Goal: Task Accomplishment & Management: Use online tool/utility

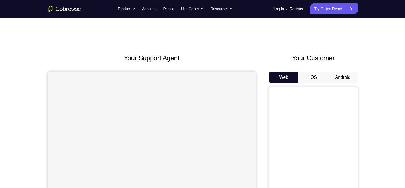
click at [347, 76] on button "Android" at bounding box center [343, 77] width 30 height 11
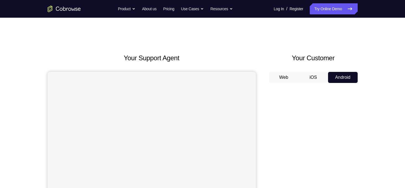
click at [347, 76] on button "Android" at bounding box center [343, 77] width 30 height 11
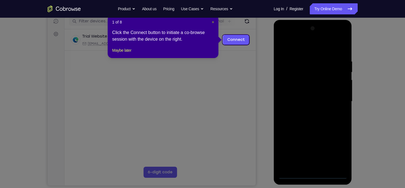
click at [213, 22] on span "×" at bounding box center [213, 22] width 2 height 4
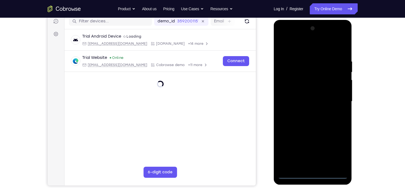
click at [315, 171] on div at bounding box center [313, 101] width 70 height 155
click at [313, 175] on div at bounding box center [313, 101] width 70 height 155
click at [338, 151] on div at bounding box center [313, 101] width 70 height 155
click at [302, 46] on div at bounding box center [313, 101] width 70 height 155
click at [333, 97] on div at bounding box center [313, 101] width 70 height 155
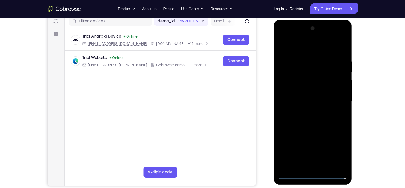
click at [308, 165] on div at bounding box center [313, 101] width 70 height 155
click at [309, 97] on div at bounding box center [313, 101] width 70 height 155
click at [311, 93] on div at bounding box center [313, 101] width 70 height 155
click at [314, 102] on div at bounding box center [313, 101] width 70 height 155
click at [317, 122] on div at bounding box center [313, 101] width 70 height 155
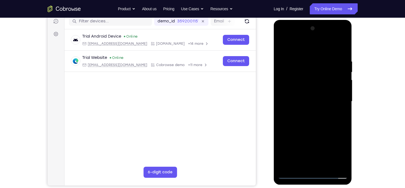
click at [317, 117] on div at bounding box center [313, 101] width 70 height 155
click at [345, 51] on div at bounding box center [313, 101] width 70 height 155
click at [307, 56] on div at bounding box center [313, 101] width 70 height 155
click at [337, 60] on div at bounding box center [313, 101] width 70 height 155
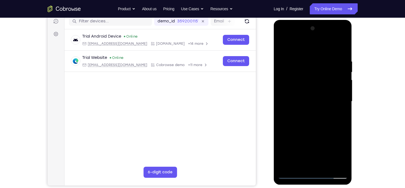
click at [341, 63] on div at bounding box center [313, 101] width 70 height 155
click at [334, 82] on div at bounding box center [313, 101] width 70 height 155
click at [337, 71] on div at bounding box center [313, 101] width 70 height 155
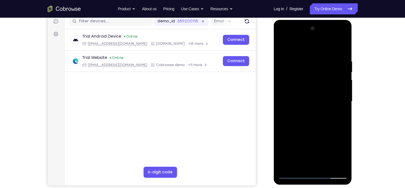
click at [342, 48] on div at bounding box center [313, 101] width 70 height 155
click at [342, 46] on div at bounding box center [313, 101] width 70 height 155
click at [335, 64] on div at bounding box center [313, 101] width 70 height 155
click at [340, 167] on div at bounding box center [313, 101] width 70 height 155
drag, startPoint x: 310, startPoint y: 124, endPoint x: 309, endPoint y: 98, distance: 25.8
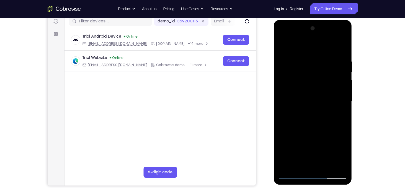
click at [309, 98] on div at bounding box center [313, 101] width 70 height 155
click at [294, 123] on div at bounding box center [313, 101] width 70 height 155
click at [286, 165] on div at bounding box center [313, 101] width 70 height 155
drag, startPoint x: 315, startPoint y: 74, endPoint x: 303, endPoint y: 141, distance: 67.2
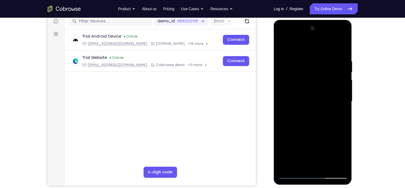
click at [303, 141] on div at bounding box center [313, 101] width 70 height 155
drag, startPoint x: 317, startPoint y: 61, endPoint x: 329, endPoint y: 133, distance: 72.7
click at [329, 133] on div at bounding box center [313, 101] width 70 height 155
click at [320, 53] on div at bounding box center [313, 101] width 70 height 155
click at [338, 52] on div at bounding box center [313, 101] width 70 height 155
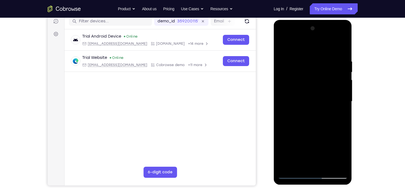
click at [344, 135] on div at bounding box center [313, 101] width 70 height 155
click at [319, 122] on div at bounding box center [313, 101] width 70 height 155
click at [315, 92] on div at bounding box center [313, 101] width 70 height 155
click at [334, 165] on div at bounding box center [313, 101] width 70 height 155
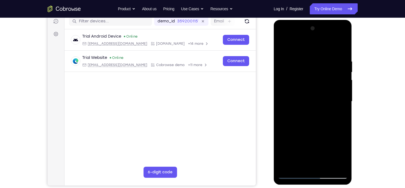
click at [336, 145] on div at bounding box center [313, 101] width 70 height 155
click at [337, 149] on div at bounding box center [313, 101] width 70 height 155
click at [281, 138] on div at bounding box center [313, 101] width 70 height 155
click at [343, 139] on div at bounding box center [313, 101] width 70 height 155
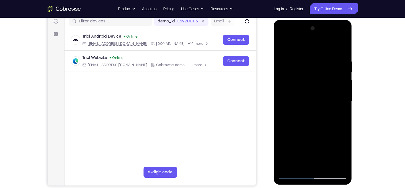
click at [343, 139] on div at bounding box center [313, 101] width 70 height 155
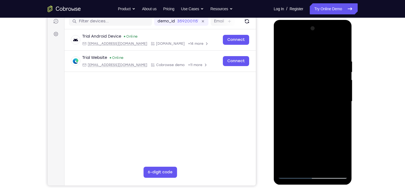
click at [343, 139] on div at bounding box center [313, 101] width 70 height 155
drag, startPoint x: 343, startPoint y: 139, endPoint x: 306, endPoint y: 143, distance: 37.4
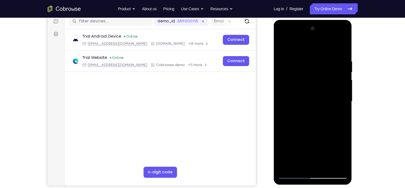
click at [306, 143] on div at bounding box center [313, 101] width 70 height 155
click at [344, 113] on div at bounding box center [313, 101] width 70 height 155
drag, startPoint x: 344, startPoint y: 113, endPoint x: 319, endPoint y: 115, distance: 25.3
click at [319, 115] on div at bounding box center [313, 101] width 70 height 155
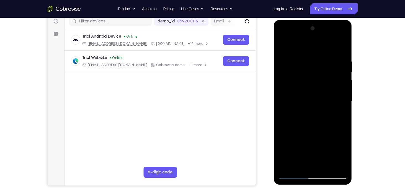
click at [341, 45] on div at bounding box center [313, 101] width 70 height 155
drag, startPoint x: 323, startPoint y: 85, endPoint x: 314, endPoint y: 149, distance: 65.4
click at [314, 149] on div at bounding box center [313, 101] width 70 height 155
click at [307, 54] on div at bounding box center [313, 101] width 70 height 155
click at [341, 81] on div at bounding box center [313, 101] width 70 height 155
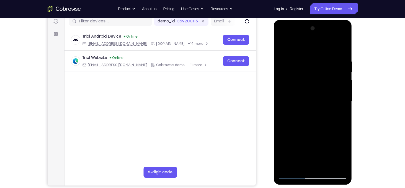
click at [341, 81] on div at bounding box center [313, 101] width 70 height 155
click at [341, 48] on div at bounding box center [313, 101] width 70 height 155
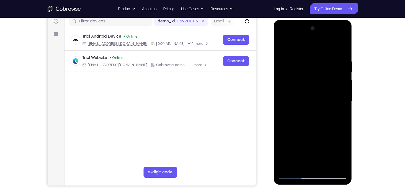
drag, startPoint x: 338, startPoint y: 59, endPoint x: 277, endPoint y: 63, distance: 60.5
click at [277, 63] on div at bounding box center [313, 102] width 78 height 165
drag, startPoint x: 341, startPoint y: 62, endPoint x: 283, endPoint y: 59, distance: 57.4
click at [283, 59] on div at bounding box center [313, 101] width 70 height 155
click at [324, 165] on div at bounding box center [313, 101] width 70 height 155
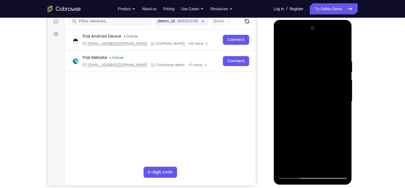
click at [320, 131] on div at bounding box center [313, 101] width 70 height 155
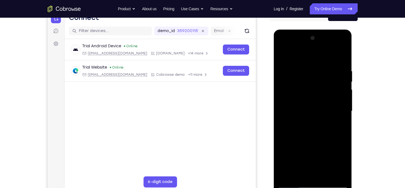
scroll to position [62, 0]
click at [305, 84] on div at bounding box center [313, 111] width 70 height 155
click at [316, 73] on div at bounding box center [313, 111] width 70 height 155
click at [282, 53] on div at bounding box center [313, 111] width 70 height 155
drag, startPoint x: 326, startPoint y: 150, endPoint x: 316, endPoint y: 49, distance: 101.5
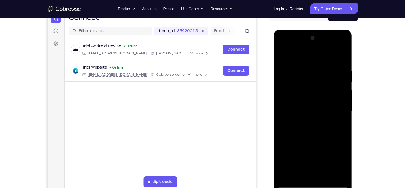
click at [316, 49] on div at bounding box center [313, 111] width 70 height 155
drag, startPoint x: 325, startPoint y: 136, endPoint x: 326, endPoint y: 59, distance: 76.7
click at [326, 59] on div at bounding box center [313, 111] width 70 height 155
drag, startPoint x: 321, startPoint y: 148, endPoint x: 329, endPoint y: 43, distance: 105.2
click at [329, 43] on div at bounding box center [313, 111] width 70 height 155
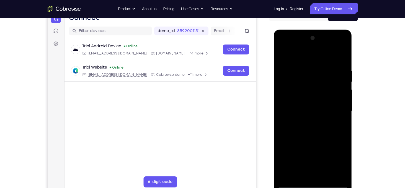
drag, startPoint x: 300, startPoint y: 159, endPoint x: 322, endPoint y: 39, distance: 122.0
click at [322, 39] on div at bounding box center [313, 111] width 70 height 155
drag, startPoint x: 318, startPoint y: 89, endPoint x: 315, endPoint y: 110, distance: 20.7
click at [315, 110] on div at bounding box center [313, 111] width 70 height 155
drag, startPoint x: 315, startPoint y: 79, endPoint x: 327, endPoint y: 72, distance: 14.2
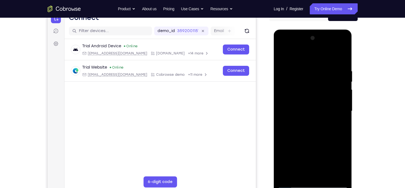
click at [327, 72] on div at bounding box center [313, 111] width 70 height 155
drag, startPoint x: 335, startPoint y: 131, endPoint x: 333, endPoint y: 36, distance: 95.5
click at [333, 36] on div at bounding box center [313, 111] width 70 height 155
drag, startPoint x: 318, startPoint y: 153, endPoint x: 334, endPoint y: 36, distance: 118.5
click at [334, 36] on div at bounding box center [313, 111] width 70 height 155
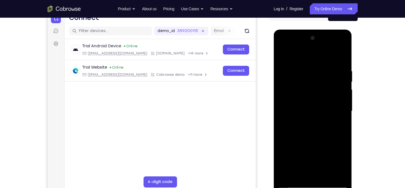
drag, startPoint x: 337, startPoint y: 101, endPoint x: 338, endPoint y: -10, distance: 111.5
click at [338, 30] on html "Online web based iOS Simulators and Android Emulators. Run iPhone, iPad, Mobile…" at bounding box center [313, 113] width 79 height 166
drag, startPoint x: 323, startPoint y: 127, endPoint x: 322, endPoint y: 70, distance: 57.3
click at [322, 70] on div at bounding box center [313, 111] width 70 height 155
drag, startPoint x: 327, startPoint y: 139, endPoint x: 320, endPoint y: 90, distance: 49.4
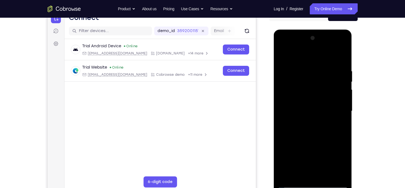
click at [320, 90] on div at bounding box center [313, 111] width 70 height 155
drag, startPoint x: 319, startPoint y: 83, endPoint x: 317, endPoint y: 89, distance: 6.0
click at [317, 89] on div at bounding box center [313, 111] width 70 height 155
click at [292, 135] on div at bounding box center [313, 111] width 70 height 155
drag, startPoint x: 319, startPoint y: 112, endPoint x: 311, endPoint y: 150, distance: 39.2
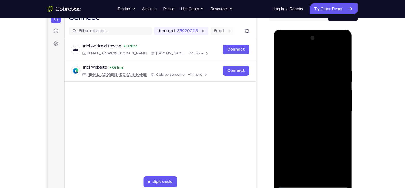
click at [311, 150] on div at bounding box center [313, 111] width 70 height 155
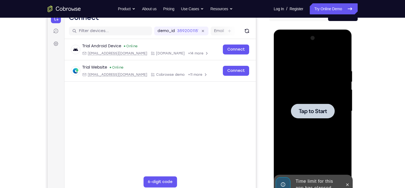
drag, startPoint x: 312, startPoint y: 124, endPoint x: 379, endPoint y: 91, distance: 75.2
click at [353, 91] on html "Online web based iOS Simulators and Android Emulators. Run iPhone, iPad, Mobile…" at bounding box center [313, 113] width 79 height 166
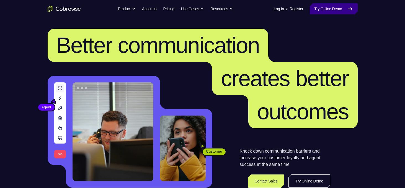
click at [323, 11] on link "Try Online Demo" at bounding box center [334, 8] width 48 height 11
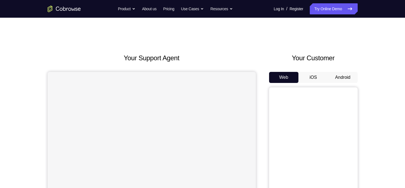
click at [348, 81] on button "Android" at bounding box center [343, 77] width 30 height 11
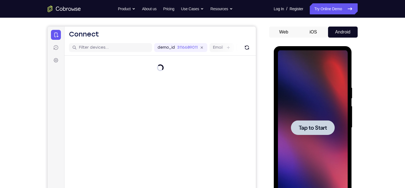
click at [321, 129] on span "Tap to Start" at bounding box center [313, 128] width 28 height 6
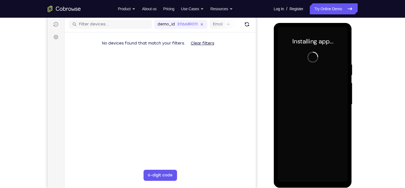
scroll to position [72, 0]
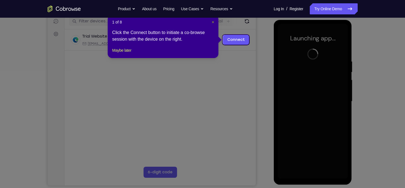
click at [212, 24] on span "×" at bounding box center [213, 22] width 2 height 4
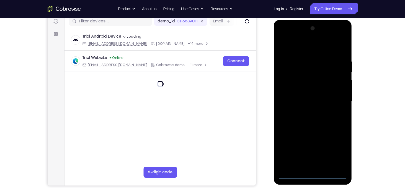
click at [311, 174] on div at bounding box center [313, 101] width 70 height 155
click at [338, 151] on div at bounding box center [313, 101] width 70 height 155
click at [301, 50] on div at bounding box center [313, 101] width 70 height 155
click at [337, 100] on div at bounding box center [313, 101] width 70 height 155
click at [309, 167] on div at bounding box center [313, 101] width 70 height 155
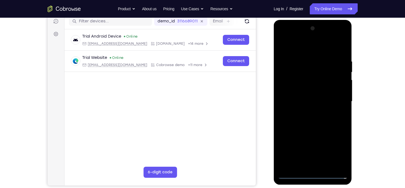
click at [307, 96] on div at bounding box center [313, 101] width 70 height 155
click at [292, 92] on div at bounding box center [313, 101] width 70 height 155
click at [310, 101] on div at bounding box center [313, 101] width 70 height 155
click at [315, 119] on div at bounding box center [313, 101] width 70 height 155
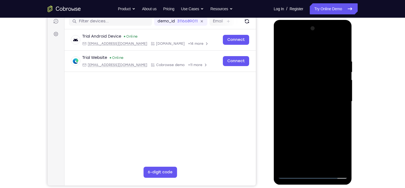
click at [315, 119] on div at bounding box center [313, 101] width 70 height 155
click at [316, 141] on div at bounding box center [313, 101] width 70 height 155
click at [308, 98] on div at bounding box center [313, 101] width 70 height 155
drag, startPoint x: 326, startPoint y: 135, endPoint x: 334, endPoint y: 79, distance: 57.3
click at [334, 79] on div at bounding box center [313, 101] width 70 height 155
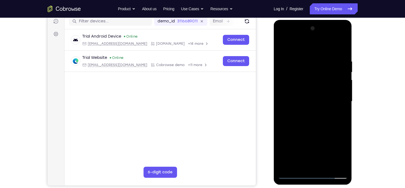
click at [320, 166] on div at bounding box center [313, 101] width 70 height 155
click at [295, 108] on div at bounding box center [313, 101] width 70 height 155
click at [322, 77] on div at bounding box center [313, 101] width 70 height 155
click at [309, 128] on div at bounding box center [313, 101] width 70 height 155
click at [308, 119] on div at bounding box center [313, 101] width 70 height 155
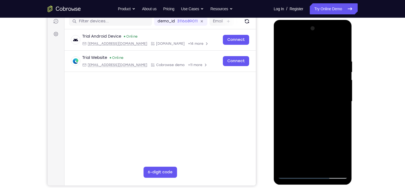
click at [302, 108] on div at bounding box center [313, 101] width 70 height 155
click at [315, 79] on div at bounding box center [313, 101] width 70 height 155
click at [315, 62] on div at bounding box center [313, 101] width 70 height 155
click at [338, 163] on div at bounding box center [313, 101] width 70 height 155
click at [302, 123] on div at bounding box center [313, 101] width 70 height 155
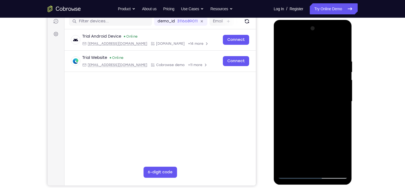
click at [320, 128] on div at bounding box center [313, 101] width 70 height 155
click at [326, 167] on div at bounding box center [313, 101] width 70 height 155
click at [313, 122] on div at bounding box center [313, 101] width 70 height 155
click at [337, 113] on div at bounding box center [313, 101] width 70 height 155
click at [313, 88] on div at bounding box center [313, 101] width 70 height 155
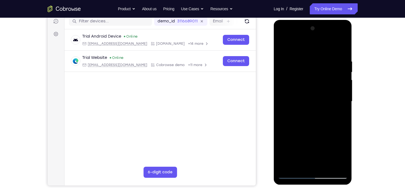
click at [339, 116] on div at bounding box center [313, 101] width 70 height 155
click at [284, 49] on div at bounding box center [313, 101] width 70 height 155
drag, startPoint x: 313, startPoint y: 134, endPoint x: 314, endPoint y: 127, distance: 7.3
click at [314, 127] on div at bounding box center [313, 101] width 70 height 155
click at [314, 126] on div at bounding box center [313, 101] width 70 height 155
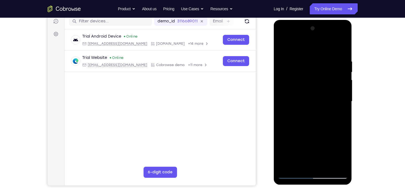
click at [314, 152] on div at bounding box center [313, 101] width 70 height 155
drag, startPoint x: 314, startPoint y: 152, endPoint x: 307, endPoint y: 152, distance: 7.2
click at [307, 152] on div at bounding box center [313, 101] width 70 height 155
click at [338, 153] on div at bounding box center [313, 101] width 70 height 155
click at [338, 116] on div at bounding box center [313, 101] width 70 height 155
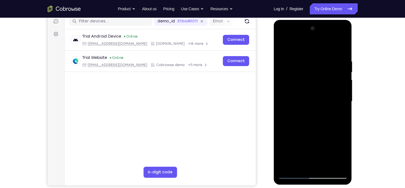
click at [284, 48] on div at bounding box center [313, 101] width 70 height 155
drag, startPoint x: 317, startPoint y: 113, endPoint x: 323, endPoint y: 100, distance: 14.1
click at [323, 100] on div at bounding box center [313, 101] width 70 height 155
drag, startPoint x: 323, startPoint y: 100, endPoint x: 320, endPoint y: 130, distance: 30.1
click at [320, 130] on div at bounding box center [313, 101] width 70 height 155
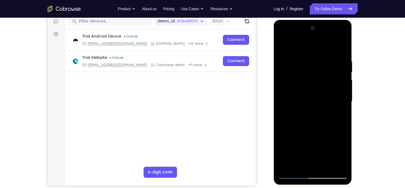
click at [301, 111] on div at bounding box center [313, 101] width 70 height 155
click at [340, 117] on div at bounding box center [313, 101] width 70 height 155
click at [283, 46] on div at bounding box center [313, 101] width 70 height 155
click at [305, 122] on div at bounding box center [313, 101] width 70 height 155
click at [301, 133] on div at bounding box center [313, 101] width 70 height 155
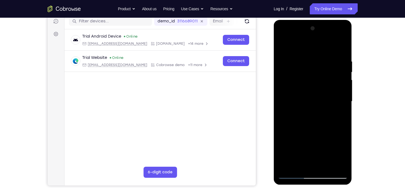
click at [312, 131] on div at bounding box center [313, 101] width 70 height 155
click at [299, 165] on div at bounding box center [313, 101] width 70 height 155
click at [282, 133] on div at bounding box center [313, 101] width 70 height 155
click at [340, 111] on div at bounding box center [313, 101] width 70 height 155
click at [283, 47] on div at bounding box center [313, 101] width 70 height 155
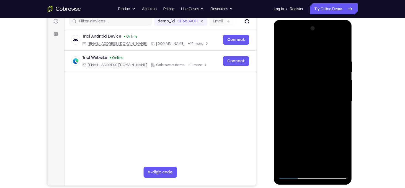
click at [283, 47] on div at bounding box center [313, 101] width 70 height 155
click at [320, 59] on div at bounding box center [313, 101] width 70 height 155
click at [341, 46] on div at bounding box center [313, 101] width 70 height 155
click at [308, 57] on div at bounding box center [313, 101] width 70 height 155
click at [335, 69] on div at bounding box center [313, 101] width 70 height 155
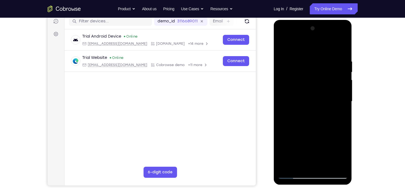
click at [335, 69] on div at bounding box center [313, 101] width 70 height 155
click at [282, 90] on div at bounding box center [313, 101] width 70 height 155
click at [333, 64] on div at bounding box center [313, 101] width 70 height 155
click at [332, 74] on div at bounding box center [313, 101] width 70 height 155
click at [341, 49] on div at bounding box center [313, 101] width 70 height 155
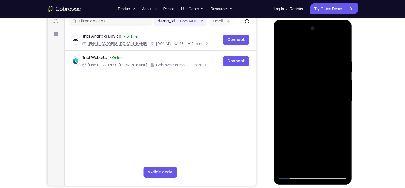
click at [340, 165] on div at bounding box center [313, 101] width 70 height 155
click at [282, 46] on div at bounding box center [313, 101] width 70 height 155
click at [304, 79] on div at bounding box center [313, 101] width 70 height 155
click at [303, 112] on div at bounding box center [313, 101] width 70 height 155
click at [307, 85] on div at bounding box center [313, 101] width 70 height 155
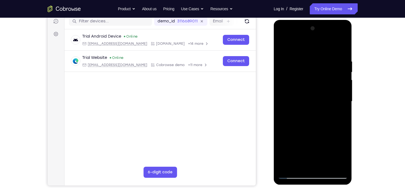
click at [306, 104] on div at bounding box center [313, 101] width 70 height 155
click at [287, 77] on div at bounding box center [313, 101] width 70 height 155
click at [302, 99] on div at bounding box center [313, 101] width 70 height 155
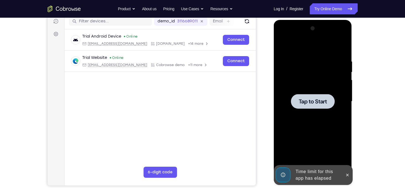
click at [302, 99] on span "Tap to Start" at bounding box center [313, 102] width 28 height 6
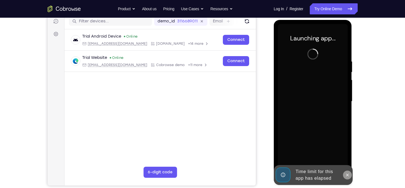
click at [344, 174] on button at bounding box center [347, 175] width 9 height 9
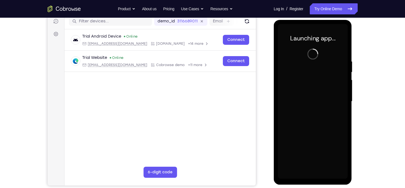
scroll to position [84, 0]
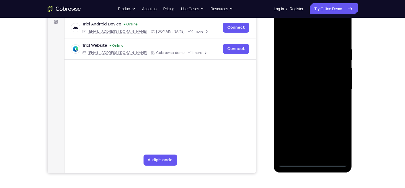
click at [312, 161] on div at bounding box center [313, 89] width 70 height 155
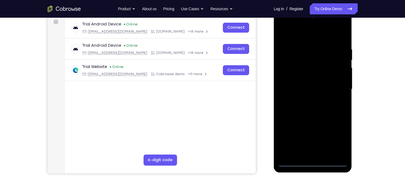
click at [334, 136] on div at bounding box center [313, 89] width 70 height 155
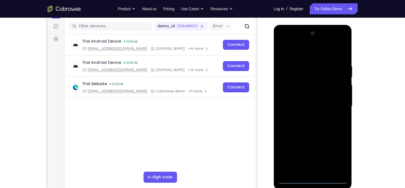
click at [305, 57] on div at bounding box center [313, 106] width 70 height 155
click at [335, 105] on div at bounding box center [313, 106] width 70 height 155
click at [304, 118] on div at bounding box center [313, 106] width 70 height 155
click at [307, 94] on div at bounding box center [313, 106] width 70 height 155
click at [343, 94] on div at bounding box center [313, 106] width 70 height 155
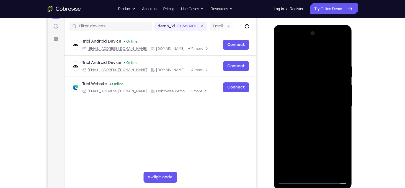
click at [327, 117] on div at bounding box center [313, 106] width 70 height 155
click at [322, 72] on div at bounding box center [313, 106] width 70 height 155
click at [315, 127] on div at bounding box center [313, 106] width 70 height 155
click at [299, 89] on div at bounding box center [313, 106] width 70 height 155
click at [308, 96] on div at bounding box center [313, 106] width 70 height 155
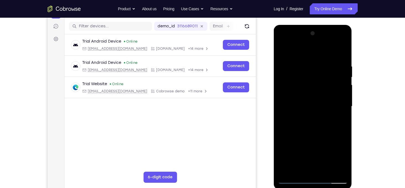
click at [308, 96] on div at bounding box center [313, 106] width 70 height 155
click at [291, 90] on div at bounding box center [313, 106] width 70 height 155
click at [294, 95] on div at bounding box center [313, 106] width 70 height 155
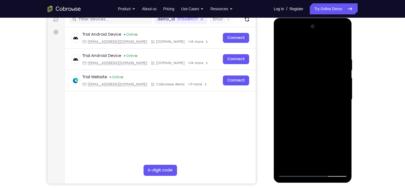
scroll to position [76, 0]
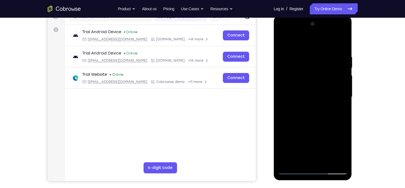
click at [295, 170] on div at bounding box center [313, 97] width 70 height 155
click at [305, 86] on div at bounding box center [313, 97] width 70 height 155
click at [331, 92] on div at bounding box center [313, 97] width 70 height 155
click at [313, 94] on div at bounding box center [313, 97] width 70 height 155
click at [308, 107] on div at bounding box center [313, 97] width 70 height 155
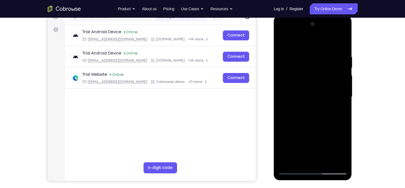
click at [310, 84] on div at bounding box center [313, 97] width 70 height 155
click at [325, 164] on div at bounding box center [313, 97] width 70 height 155
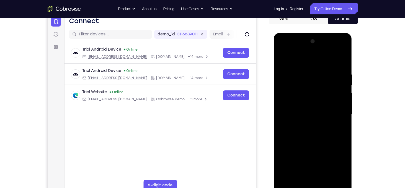
click at [311, 137] on div at bounding box center [313, 114] width 70 height 155
click at [336, 124] on div at bounding box center [313, 114] width 70 height 155
click at [302, 134] on div at bounding box center [313, 114] width 70 height 155
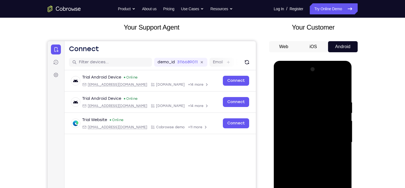
scroll to position [29, 0]
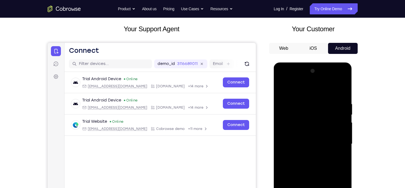
drag, startPoint x: 315, startPoint y: 116, endPoint x: 311, endPoint y: 163, distance: 46.9
click at [311, 163] on div at bounding box center [313, 144] width 70 height 155
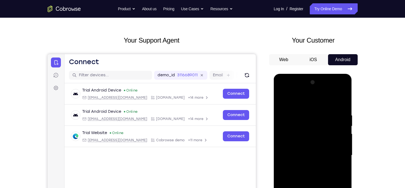
scroll to position [17, 0]
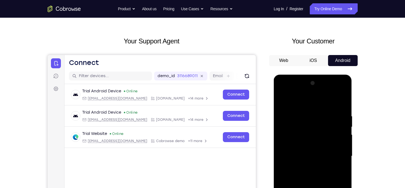
click at [315, 121] on div at bounding box center [313, 156] width 70 height 155
drag, startPoint x: 315, startPoint y: 134, endPoint x: 315, endPoint y: 155, distance: 21.3
click at [315, 155] on div at bounding box center [313, 156] width 70 height 155
click at [307, 131] on div at bounding box center [313, 156] width 70 height 155
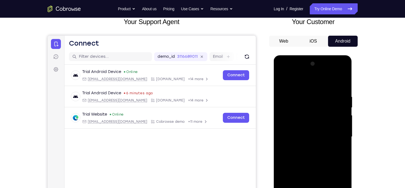
scroll to position [40, 0]
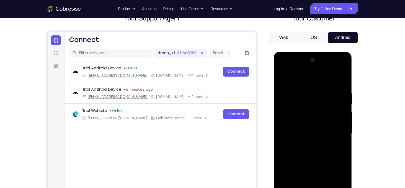
click at [321, 83] on div at bounding box center [313, 133] width 70 height 155
click at [283, 78] on div at bounding box center [313, 133] width 70 height 155
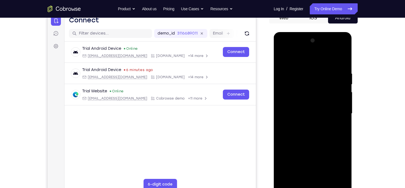
click at [309, 111] on div at bounding box center [313, 113] width 70 height 155
click at [338, 126] on div at bounding box center [313, 113] width 70 height 155
click at [283, 59] on div at bounding box center [313, 113] width 70 height 155
click at [303, 124] on div at bounding box center [313, 113] width 70 height 155
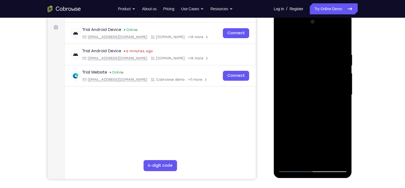
scroll to position [81, 0]
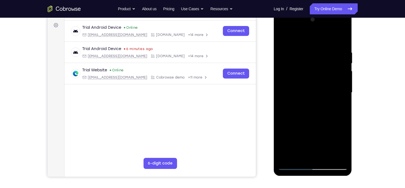
click at [307, 153] on div at bounding box center [313, 92] width 70 height 155
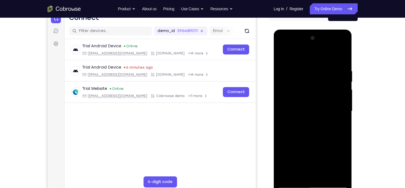
click at [339, 126] on div at bounding box center [313, 111] width 70 height 155
click at [281, 55] on div at bounding box center [313, 111] width 70 height 155
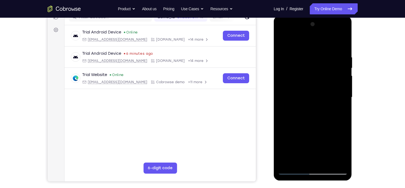
scroll to position [78, 0]
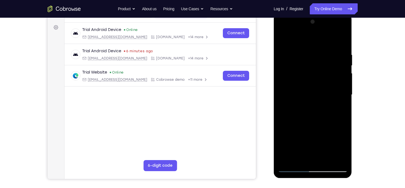
click at [284, 40] on div at bounding box center [313, 94] width 70 height 155
click at [327, 159] on div at bounding box center [313, 94] width 70 height 155
click at [285, 38] on div at bounding box center [313, 94] width 70 height 155
click at [338, 162] on div at bounding box center [313, 94] width 70 height 155
click at [328, 160] on div at bounding box center [313, 94] width 70 height 155
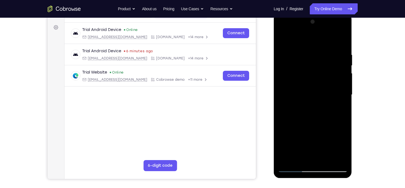
drag, startPoint x: 311, startPoint y: 101, endPoint x: 318, endPoint y: 71, distance: 30.9
click at [318, 71] on div at bounding box center [313, 94] width 70 height 155
drag, startPoint x: 312, startPoint y: 130, endPoint x: 320, endPoint y: 94, distance: 37.3
click at [320, 94] on div at bounding box center [313, 94] width 70 height 155
drag, startPoint x: 312, startPoint y: 134, endPoint x: 318, endPoint y: 101, distance: 33.8
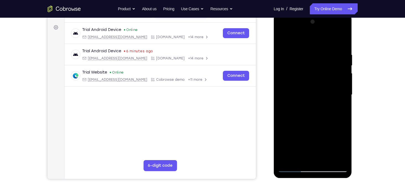
click at [318, 101] on div at bounding box center [313, 94] width 70 height 155
drag, startPoint x: 313, startPoint y: 142, endPoint x: 319, endPoint y: 102, distance: 40.0
click at [319, 102] on div at bounding box center [313, 94] width 70 height 155
drag, startPoint x: 320, startPoint y: 115, endPoint x: 322, endPoint y: 72, distance: 43.0
click at [322, 72] on div at bounding box center [313, 94] width 70 height 155
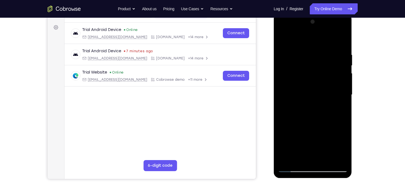
drag, startPoint x: 319, startPoint y: 132, endPoint x: 320, endPoint y: 118, distance: 14.4
click at [320, 118] on div at bounding box center [313, 94] width 70 height 155
drag, startPoint x: 315, startPoint y: 150, endPoint x: 323, endPoint y: 112, distance: 38.4
click at [323, 112] on div at bounding box center [313, 94] width 70 height 155
drag, startPoint x: 318, startPoint y: 138, endPoint x: 323, endPoint y: 100, distance: 39.0
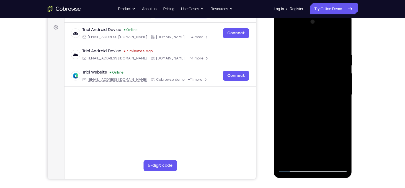
click at [323, 100] on div at bounding box center [313, 94] width 70 height 155
drag, startPoint x: 316, startPoint y: 146, endPoint x: 328, endPoint y: 103, distance: 43.9
click at [328, 103] on div at bounding box center [313, 94] width 70 height 155
drag, startPoint x: 308, startPoint y: 139, endPoint x: 312, endPoint y: 128, distance: 11.9
click at [312, 128] on div at bounding box center [313, 94] width 70 height 155
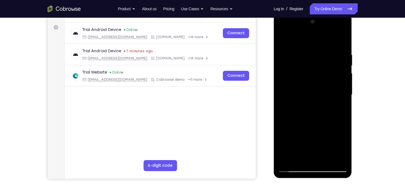
drag, startPoint x: 311, startPoint y: 157, endPoint x: 316, endPoint y: 133, distance: 24.0
click at [316, 133] on div at bounding box center [313, 94] width 70 height 155
drag, startPoint x: 316, startPoint y: 133, endPoint x: 319, endPoint y: 96, distance: 37.5
click at [319, 96] on div at bounding box center [313, 94] width 70 height 155
drag, startPoint x: 312, startPoint y: 147, endPoint x: 317, endPoint y: 108, distance: 38.8
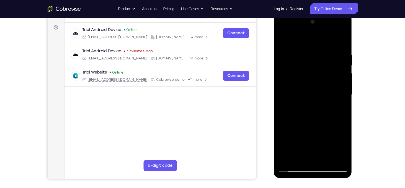
click at [317, 108] on div at bounding box center [313, 94] width 70 height 155
drag, startPoint x: 314, startPoint y: 148, endPoint x: 318, endPoint y: 121, distance: 27.3
click at [318, 121] on div at bounding box center [313, 94] width 70 height 155
drag, startPoint x: 309, startPoint y: 151, endPoint x: 317, endPoint y: 118, distance: 33.9
click at [317, 118] on div at bounding box center [313, 94] width 70 height 155
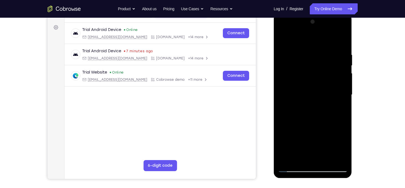
drag, startPoint x: 309, startPoint y: 153, endPoint x: 315, endPoint y: 112, distance: 42.1
click at [315, 112] on div at bounding box center [313, 94] width 70 height 155
click at [307, 138] on div at bounding box center [313, 94] width 70 height 155
click at [299, 38] on div at bounding box center [313, 94] width 70 height 155
drag, startPoint x: 304, startPoint y: 101, endPoint x: 309, endPoint y: 64, distance: 36.9
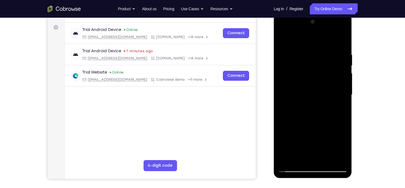
click at [309, 64] on div at bounding box center [313, 94] width 70 height 155
drag, startPoint x: 322, startPoint y: 142, endPoint x: 328, endPoint y: 101, distance: 41.8
click at [328, 101] on div at bounding box center [313, 94] width 70 height 155
click at [295, 107] on div at bounding box center [313, 94] width 70 height 155
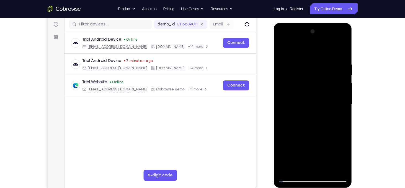
click at [287, 169] on div at bounding box center [313, 104] width 70 height 155
click at [323, 169] on div at bounding box center [313, 104] width 70 height 155
click at [283, 48] on div at bounding box center [313, 104] width 70 height 155
click at [340, 172] on div at bounding box center [313, 104] width 70 height 155
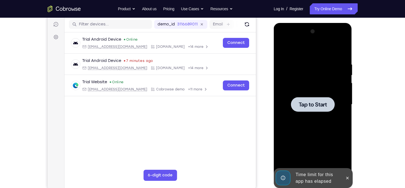
click at [279, 105] on div at bounding box center [313, 104] width 70 height 155
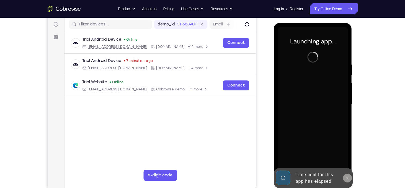
click at [347, 176] on icon at bounding box center [347, 178] width 4 height 4
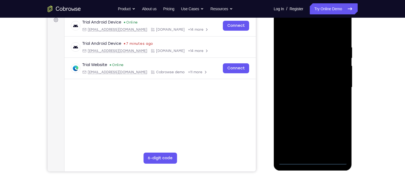
scroll to position [86, 0]
click at [315, 162] on div at bounding box center [313, 87] width 70 height 155
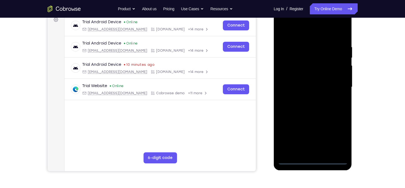
click at [336, 141] on div at bounding box center [313, 87] width 70 height 155
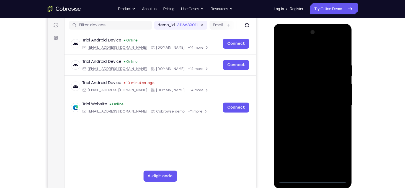
click at [308, 48] on div at bounding box center [313, 105] width 70 height 155
click at [335, 102] on div at bounding box center [313, 105] width 70 height 155
click at [307, 117] on div at bounding box center [313, 105] width 70 height 155
click at [310, 103] on div at bounding box center [313, 105] width 70 height 155
click at [304, 93] on div at bounding box center [313, 105] width 70 height 155
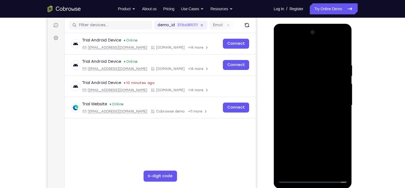
click at [307, 102] on div at bounding box center [313, 105] width 70 height 155
click at [308, 108] on div at bounding box center [313, 105] width 70 height 155
click at [308, 122] on div at bounding box center [313, 105] width 70 height 155
click at [311, 124] on div at bounding box center [313, 105] width 70 height 155
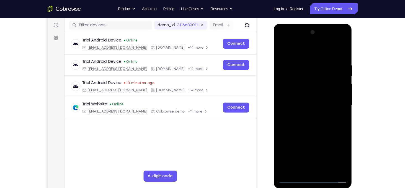
click at [310, 145] on div at bounding box center [313, 105] width 70 height 155
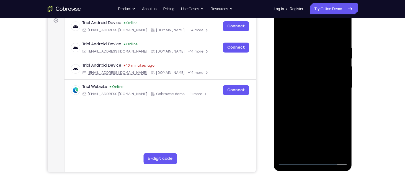
scroll to position [75, 0]
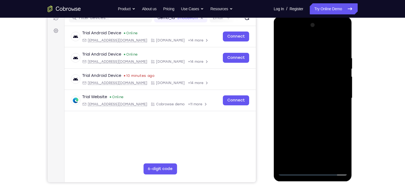
click at [314, 138] on div at bounding box center [313, 98] width 70 height 155
click at [317, 89] on div at bounding box center [313, 98] width 70 height 155
drag, startPoint x: 317, startPoint y: 126, endPoint x: 316, endPoint y: 88, distance: 38.7
click at [316, 88] on div at bounding box center [313, 98] width 70 height 155
click at [311, 160] on div at bounding box center [313, 98] width 70 height 155
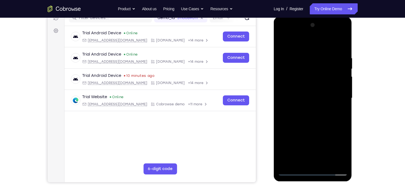
click at [298, 104] on div at bounding box center [313, 98] width 70 height 155
click at [313, 75] on div at bounding box center [313, 98] width 70 height 155
click at [321, 123] on div at bounding box center [313, 98] width 70 height 155
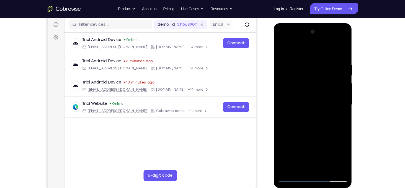
scroll to position [76, 0]
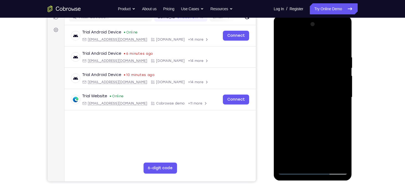
click at [319, 124] on div at bounding box center [313, 97] width 70 height 155
click at [326, 163] on div at bounding box center [313, 97] width 70 height 155
click at [315, 119] on div at bounding box center [313, 97] width 70 height 155
click at [339, 106] on div at bounding box center [313, 97] width 70 height 155
click at [293, 170] on div at bounding box center [313, 97] width 70 height 155
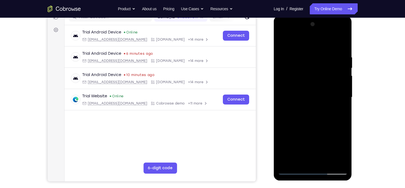
click at [338, 162] on div at bounding box center [313, 97] width 70 height 155
click at [283, 40] on div at bounding box center [313, 97] width 70 height 155
click at [308, 76] on div at bounding box center [313, 97] width 70 height 155
click at [306, 108] on div at bounding box center [313, 97] width 70 height 155
click at [309, 82] on div at bounding box center [313, 97] width 70 height 155
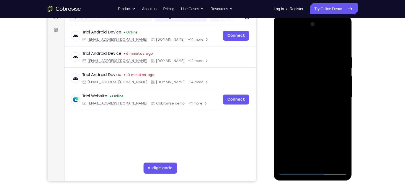
click at [309, 97] on div at bounding box center [313, 97] width 70 height 155
click at [289, 66] on div at bounding box center [313, 97] width 70 height 155
click at [306, 91] on div at bounding box center [313, 97] width 70 height 155
click at [306, 94] on div at bounding box center [313, 97] width 70 height 155
click at [306, 97] on div at bounding box center [313, 97] width 70 height 155
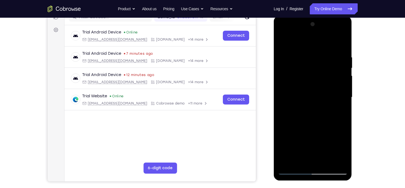
click at [343, 48] on div at bounding box center [313, 97] width 70 height 155
click at [283, 43] on div at bounding box center [313, 97] width 70 height 155
click at [342, 44] on div at bounding box center [313, 97] width 70 height 155
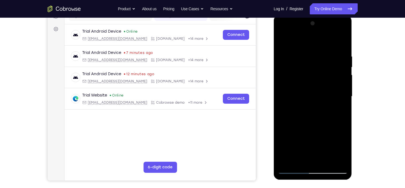
scroll to position [77, 0]
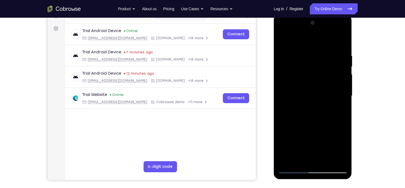
click at [286, 161] on div at bounding box center [313, 96] width 70 height 155
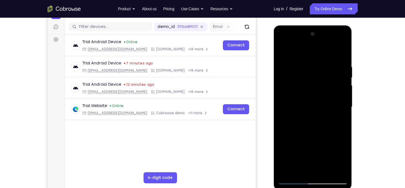
scroll to position [66, 0]
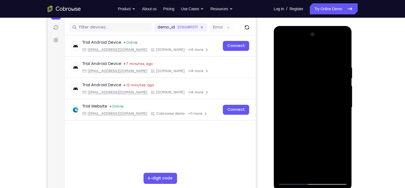
click at [307, 66] on div at bounding box center [313, 107] width 70 height 155
click at [334, 84] on div at bounding box center [313, 107] width 70 height 155
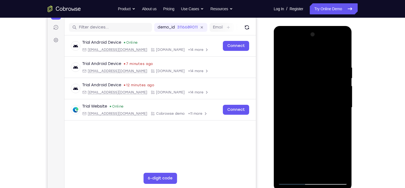
click at [334, 84] on div at bounding box center [313, 107] width 70 height 155
click at [318, 151] on div at bounding box center [313, 107] width 70 height 155
click at [317, 143] on div at bounding box center [313, 107] width 70 height 155
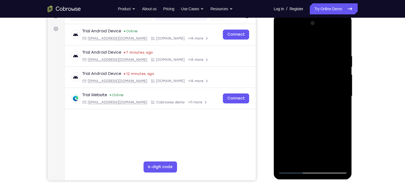
scroll to position [77, 0]
drag, startPoint x: 326, startPoint y: 118, endPoint x: 334, endPoint y: 96, distance: 23.9
click at [334, 96] on div at bounding box center [313, 96] width 70 height 155
click at [287, 161] on div at bounding box center [313, 96] width 70 height 155
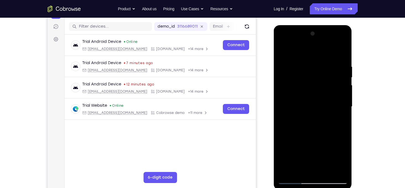
drag, startPoint x: 330, startPoint y: 62, endPoint x: 539, endPoint y: 92, distance: 211.7
click at [274, 67] on html "Online web based iOS Simulators and Android Emulators. Run iPhone, iPad, Mobile…" at bounding box center [313, 108] width 79 height 166
drag, startPoint x: 305, startPoint y: 65, endPoint x: 322, endPoint y: 67, distance: 17.3
click at [322, 67] on div at bounding box center [313, 106] width 70 height 155
drag, startPoint x: 309, startPoint y: 66, endPoint x: 318, endPoint y: 66, distance: 9.4
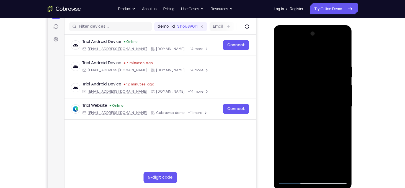
click at [318, 66] on div at bounding box center [313, 106] width 70 height 155
click at [320, 64] on div at bounding box center [313, 106] width 70 height 155
click at [328, 74] on div at bounding box center [313, 106] width 70 height 155
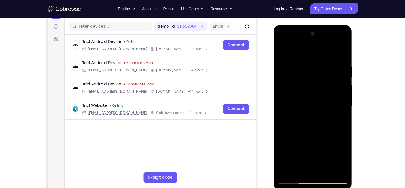
click at [341, 53] on div at bounding box center [313, 106] width 70 height 155
click at [328, 173] on div at bounding box center [313, 106] width 70 height 155
drag, startPoint x: 321, startPoint y: 146, endPoint x: 328, endPoint y: 113, distance: 33.6
click at [328, 113] on div at bounding box center [313, 106] width 70 height 155
drag, startPoint x: 315, startPoint y: 147, endPoint x: 315, endPoint y: 139, distance: 8.0
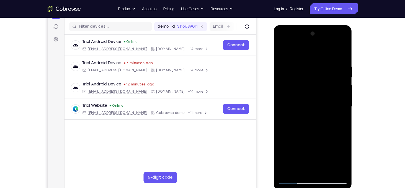
click at [315, 139] on div at bounding box center [313, 106] width 70 height 155
click at [311, 103] on div at bounding box center [313, 106] width 70 height 155
click at [338, 121] on div at bounding box center [313, 106] width 70 height 155
click at [284, 53] on div at bounding box center [313, 106] width 70 height 155
drag, startPoint x: 319, startPoint y: 134, endPoint x: 328, endPoint y: 94, distance: 41.3
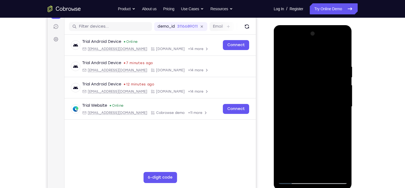
click at [328, 94] on div at bounding box center [313, 106] width 70 height 155
drag, startPoint x: 316, startPoint y: 150, endPoint x: 325, endPoint y: 111, distance: 40.3
click at [325, 111] on div at bounding box center [313, 106] width 70 height 155
click at [318, 120] on div at bounding box center [313, 106] width 70 height 155
click at [337, 121] on div at bounding box center [313, 106] width 70 height 155
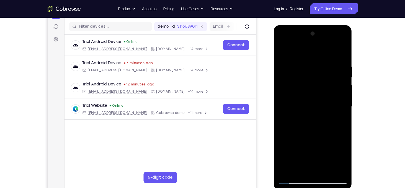
click at [284, 53] on div at bounding box center [313, 106] width 70 height 155
drag, startPoint x: 313, startPoint y: 149, endPoint x: 316, endPoint y: 121, distance: 28.3
click at [316, 121] on div at bounding box center [313, 106] width 70 height 155
drag, startPoint x: 313, startPoint y: 161, endPoint x: 323, endPoint y: 117, distance: 45.1
click at [323, 117] on div at bounding box center [313, 106] width 70 height 155
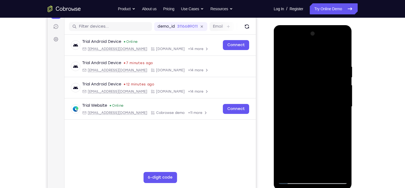
drag, startPoint x: 319, startPoint y: 154, endPoint x: 320, endPoint y: 115, distance: 38.5
click at [320, 115] on div at bounding box center [313, 106] width 70 height 155
drag, startPoint x: 317, startPoint y: 150, endPoint x: 319, endPoint y: 137, distance: 12.6
click at [319, 137] on div at bounding box center [313, 106] width 70 height 155
drag, startPoint x: 316, startPoint y: 155, endPoint x: 320, endPoint y: 119, distance: 35.7
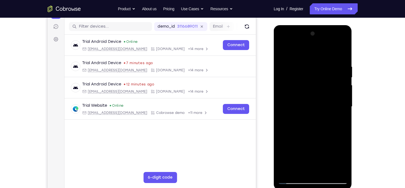
click at [320, 119] on div at bounding box center [313, 106] width 70 height 155
drag, startPoint x: 320, startPoint y: 127, endPoint x: 323, endPoint y: 96, distance: 31.1
click at [323, 96] on div at bounding box center [313, 106] width 70 height 155
drag, startPoint x: 320, startPoint y: 137, endPoint x: 324, endPoint y: 95, distance: 41.7
click at [324, 95] on div at bounding box center [313, 106] width 70 height 155
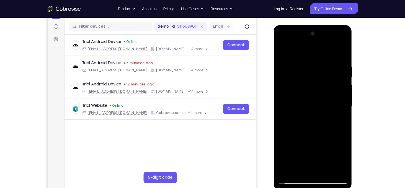
drag, startPoint x: 312, startPoint y: 137, endPoint x: 311, endPoint y: 104, distance: 32.4
click at [311, 104] on div at bounding box center [313, 106] width 70 height 155
drag, startPoint x: 309, startPoint y: 155, endPoint x: 313, endPoint y: 130, distance: 25.5
click at [313, 130] on div at bounding box center [313, 106] width 70 height 155
drag, startPoint x: 309, startPoint y: 161, endPoint x: 313, endPoint y: 140, distance: 20.5
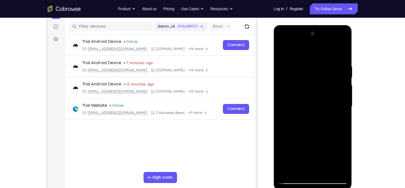
click at [313, 140] on div at bounding box center [313, 106] width 70 height 155
drag, startPoint x: 310, startPoint y: 152, endPoint x: 312, endPoint y: 137, distance: 15.0
click at [312, 137] on div at bounding box center [313, 106] width 70 height 155
drag, startPoint x: 307, startPoint y: 158, endPoint x: 310, endPoint y: 132, distance: 25.9
click at [310, 132] on div at bounding box center [313, 106] width 70 height 155
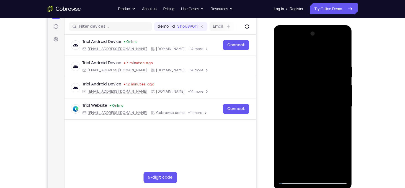
drag, startPoint x: 306, startPoint y: 157, endPoint x: 311, endPoint y: 134, distance: 24.1
click at [311, 134] on div at bounding box center [313, 106] width 70 height 155
click at [309, 152] on div at bounding box center [313, 106] width 70 height 155
click at [338, 120] on div at bounding box center [313, 106] width 70 height 155
click at [282, 51] on div at bounding box center [313, 106] width 70 height 155
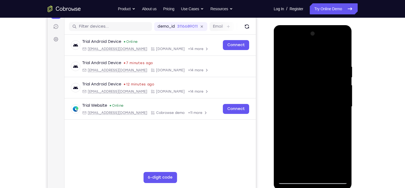
drag, startPoint x: 308, startPoint y: 169, endPoint x: 325, endPoint y: 82, distance: 88.6
click at [325, 82] on div at bounding box center [313, 106] width 70 height 155
drag, startPoint x: 320, startPoint y: 139, endPoint x: 328, endPoint y: 95, distance: 44.9
click at [328, 95] on div at bounding box center [313, 106] width 70 height 155
drag, startPoint x: 312, startPoint y: 168, endPoint x: 327, endPoint y: 115, distance: 54.7
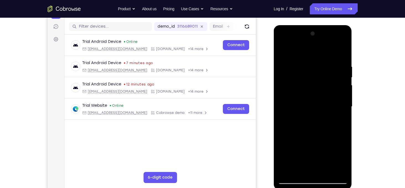
click at [327, 115] on div at bounding box center [313, 106] width 70 height 155
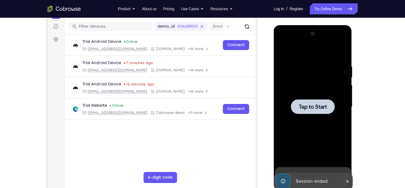
drag, startPoint x: 314, startPoint y: 164, endPoint x: 321, endPoint y: 136, distance: 28.9
click at [321, 136] on div at bounding box center [313, 106] width 70 height 155
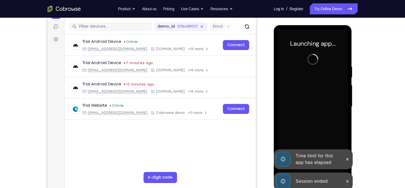
scroll to position [81, 0]
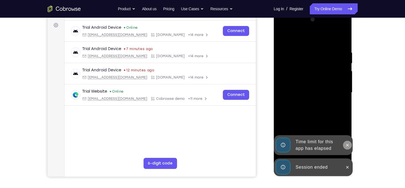
click at [345, 148] on button at bounding box center [347, 145] width 9 height 9
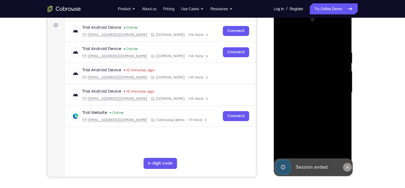
click at [347, 167] on icon at bounding box center [347, 167] width 4 height 4
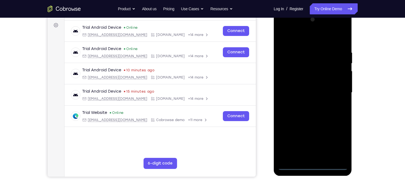
click at [347, 167] on div at bounding box center [313, 92] width 70 height 155
click at [320, 166] on div at bounding box center [313, 92] width 70 height 155
click at [337, 144] on div at bounding box center [313, 92] width 70 height 155
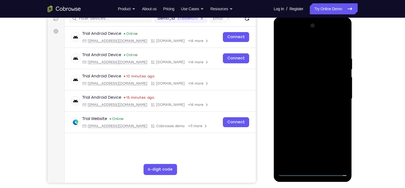
scroll to position [74, 0]
drag, startPoint x: 312, startPoint y: 45, endPoint x: 337, endPoint y: 71, distance: 36.4
click at [312, 45] on div at bounding box center [313, 99] width 70 height 155
click at [338, 98] on div at bounding box center [313, 99] width 70 height 155
click at [318, 164] on div at bounding box center [313, 99] width 70 height 155
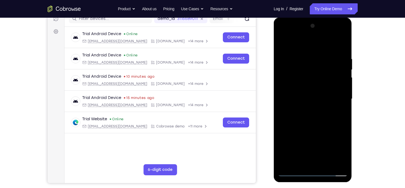
click at [309, 96] on div at bounding box center [313, 99] width 70 height 155
click at [308, 88] on div at bounding box center [313, 99] width 70 height 155
click at [310, 98] on div at bounding box center [313, 99] width 70 height 155
click at [309, 118] on div at bounding box center [313, 99] width 70 height 155
click at [311, 116] on div at bounding box center [313, 99] width 70 height 155
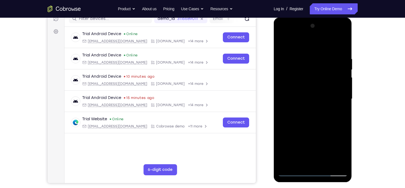
click at [311, 116] on div at bounding box center [313, 99] width 70 height 155
click at [336, 45] on div at bounding box center [313, 99] width 70 height 155
click at [317, 136] on div at bounding box center [313, 99] width 70 height 155
click at [316, 95] on div at bounding box center [313, 99] width 70 height 155
drag, startPoint x: 316, startPoint y: 126, endPoint x: 317, endPoint y: 95, distance: 31.3
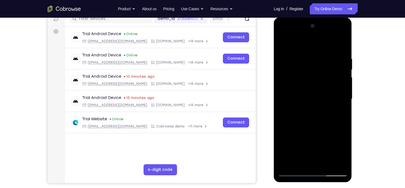
click at [317, 95] on div at bounding box center [313, 99] width 70 height 155
click at [312, 160] on div at bounding box center [313, 99] width 70 height 155
click at [304, 101] on div at bounding box center [313, 99] width 70 height 155
click at [338, 159] on div at bounding box center [313, 99] width 70 height 155
click at [319, 75] on div at bounding box center [313, 99] width 70 height 155
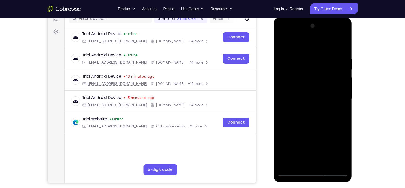
click at [307, 123] on div at bounding box center [313, 99] width 70 height 155
click at [324, 163] on div at bounding box center [313, 99] width 70 height 155
click at [312, 123] on div at bounding box center [313, 99] width 70 height 155
click at [338, 108] on div at bounding box center [313, 99] width 70 height 155
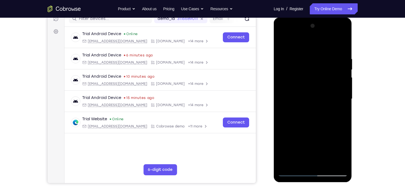
drag, startPoint x: 318, startPoint y: 138, endPoint x: 336, endPoint y: 61, distance: 79.1
click at [336, 61] on div at bounding box center [313, 99] width 70 height 155
drag, startPoint x: 304, startPoint y: 129, endPoint x: 318, endPoint y: 86, distance: 45.5
click at [318, 86] on div at bounding box center [313, 99] width 70 height 155
drag, startPoint x: 305, startPoint y: 164, endPoint x: 310, endPoint y: 145, distance: 19.8
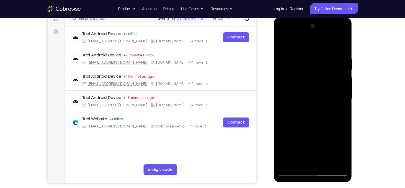
click at [310, 145] on div at bounding box center [313, 99] width 70 height 155
click at [318, 120] on div at bounding box center [313, 99] width 70 height 155
click at [338, 113] on div at bounding box center [313, 99] width 70 height 155
click at [299, 162] on div at bounding box center [313, 99] width 70 height 155
click at [328, 131] on div at bounding box center [313, 99] width 70 height 155
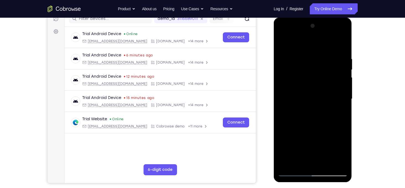
click at [340, 109] on div at bounding box center [313, 99] width 70 height 155
click at [281, 44] on div at bounding box center [313, 99] width 70 height 155
drag, startPoint x: 299, startPoint y: 129, endPoint x: 309, endPoint y: 79, distance: 50.6
click at [309, 79] on div at bounding box center [313, 99] width 70 height 155
drag, startPoint x: 306, startPoint y: 158, endPoint x: 318, endPoint y: 87, distance: 71.9
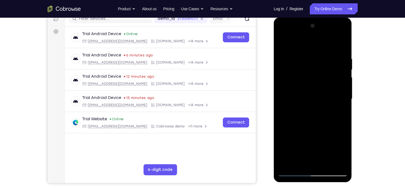
click at [318, 87] on div at bounding box center [313, 99] width 70 height 155
drag, startPoint x: 312, startPoint y: 140, endPoint x: 322, endPoint y: 90, distance: 51.7
click at [322, 90] on div at bounding box center [313, 99] width 70 height 155
drag, startPoint x: 312, startPoint y: 142, endPoint x: 313, endPoint y: 102, distance: 40.1
click at [313, 102] on div at bounding box center [313, 99] width 70 height 155
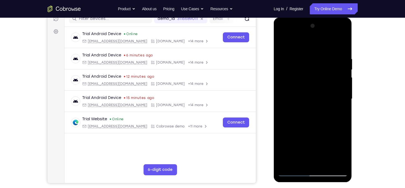
drag, startPoint x: 303, startPoint y: 157, endPoint x: 314, endPoint y: 93, distance: 65.2
click at [314, 93] on div at bounding box center [313, 99] width 70 height 155
drag, startPoint x: 309, startPoint y: 145, endPoint x: 313, endPoint y: 89, distance: 56.1
click at [313, 89] on div at bounding box center [313, 99] width 70 height 155
drag, startPoint x: 311, startPoint y: 139, endPoint x: 316, endPoint y: 93, distance: 46.5
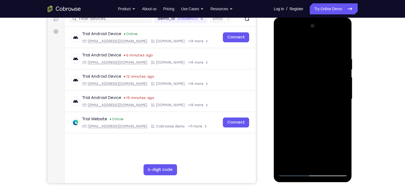
click at [316, 93] on div at bounding box center [313, 99] width 70 height 155
drag, startPoint x: 310, startPoint y: 145, endPoint x: 311, endPoint y: 124, distance: 21.3
click at [311, 124] on div at bounding box center [313, 99] width 70 height 155
click at [302, 135] on div at bounding box center [313, 99] width 70 height 155
click at [297, 41] on div at bounding box center [313, 99] width 70 height 155
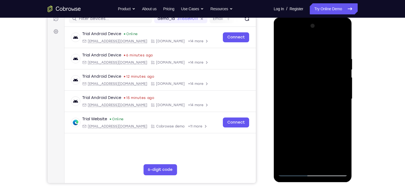
click at [283, 44] on div at bounding box center [313, 99] width 70 height 155
drag, startPoint x: 307, startPoint y: 148, endPoint x: 315, endPoint y: 98, distance: 50.7
click at [315, 98] on div at bounding box center [313, 99] width 70 height 155
drag, startPoint x: 309, startPoint y: 154, endPoint x: 316, endPoint y: 100, distance: 54.7
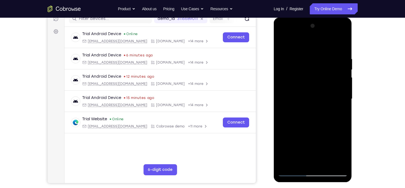
click at [316, 100] on div at bounding box center [313, 99] width 70 height 155
drag, startPoint x: 312, startPoint y: 147, endPoint x: 315, endPoint y: 97, distance: 49.4
click at [315, 97] on div at bounding box center [313, 99] width 70 height 155
drag, startPoint x: 310, startPoint y: 156, endPoint x: 312, endPoint y: 102, distance: 53.4
click at [312, 102] on div at bounding box center [313, 99] width 70 height 155
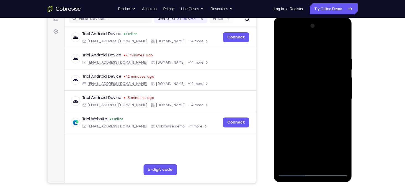
drag, startPoint x: 304, startPoint y: 156, endPoint x: 310, endPoint y: 102, distance: 54.3
click at [310, 102] on div at bounding box center [313, 99] width 70 height 155
drag, startPoint x: 306, startPoint y: 143, endPoint x: 313, endPoint y: 94, distance: 49.9
click at [313, 94] on div at bounding box center [313, 99] width 70 height 155
drag, startPoint x: 308, startPoint y: 150, endPoint x: 317, endPoint y: 101, distance: 50.4
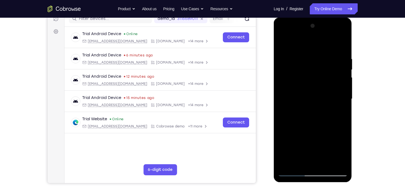
click at [317, 101] on div at bounding box center [313, 99] width 70 height 155
drag, startPoint x: 312, startPoint y: 147, endPoint x: 316, endPoint y: 94, distance: 53.3
click at [316, 94] on div at bounding box center [313, 99] width 70 height 155
drag, startPoint x: 309, startPoint y: 144, endPoint x: 316, endPoint y: 93, distance: 52.2
click at [316, 93] on div at bounding box center [313, 99] width 70 height 155
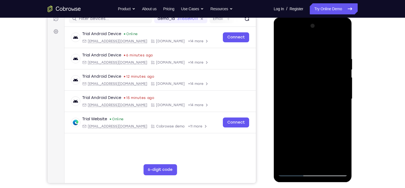
drag, startPoint x: 314, startPoint y: 143, endPoint x: 318, endPoint y: 113, distance: 29.9
click at [318, 113] on div at bounding box center [313, 99] width 70 height 155
drag, startPoint x: 310, startPoint y: 137, endPoint x: 315, endPoint y: 87, distance: 50.0
click at [315, 87] on div at bounding box center [313, 99] width 70 height 155
drag, startPoint x: 304, startPoint y: 150, endPoint x: 309, endPoint y: 119, distance: 31.0
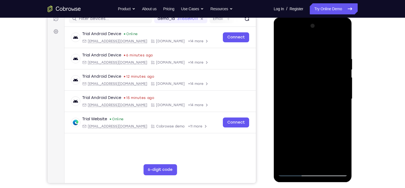
click at [309, 119] on div at bounding box center [313, 99] width 70 height 155
click at [309, 108] on div at bounding box center [313, 99] width 70 height 155
click at [338, 113] on div at bounding box center [313, 99] width 70 height 155
click at [283, 45] on div at bounding box center [313, 99] width 70 height 155
click at [305, 96] on div at bounding box center [313, 99] width 70 height 155
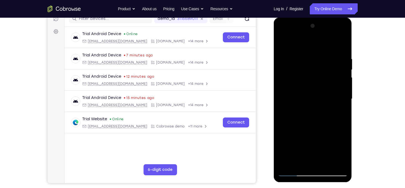
click at [282, 45] on div at bounding box center [313, 99] width 70 height 155
drag, startPoint x: 313, startPoint y: 102, endPoint x: 319, endPoint y: 178, distance: 77.2
click at [319, 178] on div at bounding box center [313, 99] width 78 height 165
drag, startPoint x: 319, startPoint y: 143, endPoint x: 325, endPoint y: 52, distance: 91.0
click at [325, 52] on div at bounding box center [313, 99] width 70 height 155
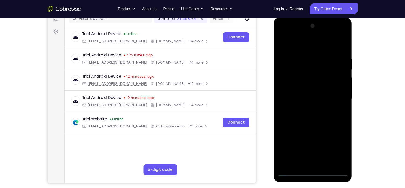
drag, startPoint x: 305, startPoint y: 132, endPoint x: 312, endPoint y: 78, distance: 54.5
click at [312, 78] on div at bounding box center [313, 99] width 70 height 155
drag, startPoint x: 310, startPoint y: 146, endPoint x: 318, endPoint y: 87, distance: 59.3
click at [318, 87] on div at bounding box center [313, 99] width 70 height 155
drag, startPoint x: 313, startPoint y: 157, endPoint x: 324, endPoint y: 108, distance: 50.5
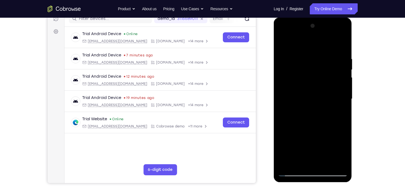
click at [324, 108] on div at bounding box center [313, 99] width 70 height 155
drag, startPoint x: 313, startPoint y: 150, endPoint x: 321, endPoint y: 115, distance: 35.7
click at [321, 115] on div at bounding box center [313, 99] width 70 height 155
drag, startPoint x: 322, startPoint y: 161, endPoint x: 328, endPoint y: 128, distance: 33.0
click at [328, 128] on div at bounding box center [313, 99] width 70 height 155
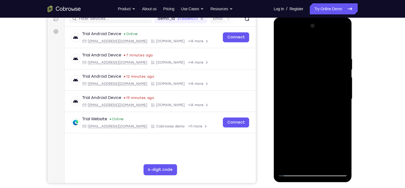
drag, startPoint x: 319, startPoint y: 154, endPoint x: 331, endPoint y: 108, distance: 47.5
click at [331, 108] on div at bounding box center [313, 99] width 70 height 155
drag, startPoint x: 310, startPoint y: 155, endPoint x: 316, endPoint y: 104, distance: 50.8
click at [316, 104] on div at bounding box center [313, 99] width 70 height 155
drag, startPoint x: 320, startPoint y: 144, endPoint x: 336, endPoint y: 59, distance: 85.7
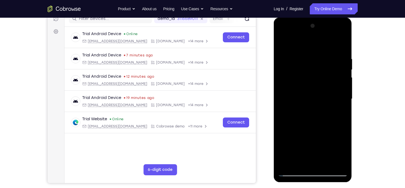
click at [336, 59] on div at bounding box center [313, 99] width 70 height 155
drag, startPoint x: 308, startPoint y: 124, endPoint x: 328, endPoint y: 54, distance: 73.0
click at [328, 54] on div at bounding box center [313, 99] width 70 height 155
click at [285, 43] on div at bounding box center [313, 99] width 70 height 155
click at [306, 54] on div at bounding box center [313, 99] width 70 height 155
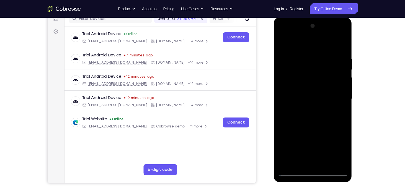
click at [325, 71] on div at bounding box center [313, 99] width 70 height 155
click at [341, 46] on div at bounding box center [313, 99] width 70 height 155
drag, startPoint x: 317, startPoint y: 122, endPoint x: 316, endPoint y: 161, distance: 38.2
click at [316, 161] on div at bounding box center [313, 99] width 70 height 155
click at [323, 55] on div at bounding box center [313, 99] width 70 height 155
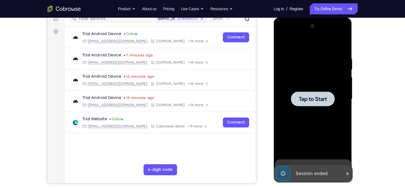
click at [363, 107] on div "Your Support Agent Your Customer Web iOS Android Next Steps We’d be happy to gi…" at bounding box center [202, 126] width 354 height 365
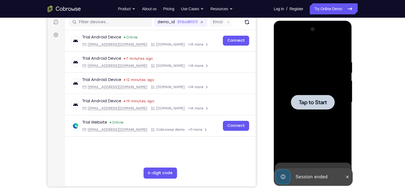
scroll to position [71, 0]
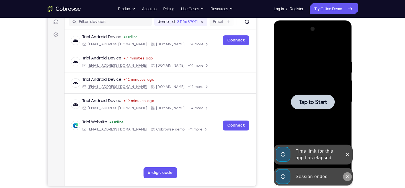
click at [348, 176] on icon at bounding box center [347, 176] width 2 height 2
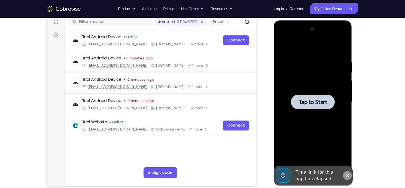
click at [348, 176] on icon at bounding box center [347, 175] width 2 height 2
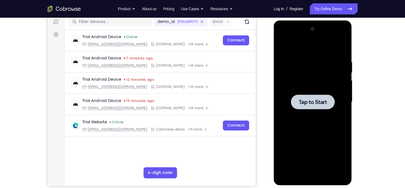
click at [372, 134] on div "Your Support Agent Your Customer Web iOS Android Next Steps We’d be happy to gi…" at bounding box center [202, 129] width 354 height 365
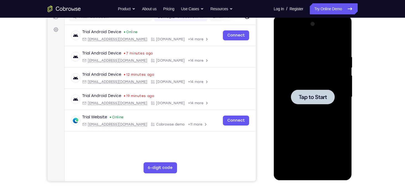
scroll to position [76, 0]
click at [299, 106] on div at bounding box center [313, 97] width 70 height 155
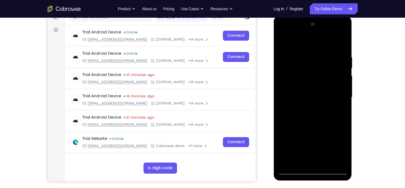
click at [314, 169] on div at bounding box center [313, 97] width 70 height 155
click at [335, 144] on div at bounding box center [313, 97] width 70 height 155
click at [304, 42] on div at bounding box center [313, 97] width 70 height 155
click at [338, 91] on div at bounding box center [313, 97] width 70 height 155
click at [304, 108] on div at bounding box center [313, 97] width 70 height 155
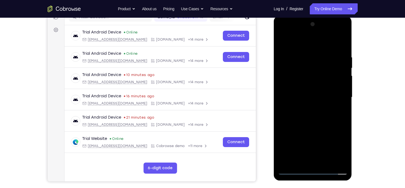
click at [303, 92] on div at bounding box center [313, 97] width 70 height 155
click at [303, 94] on div at bounding box center [313, 97] width 70 height 155
click at [304, 98] on div at bounding box center [313, 97] width 70 height 155
click at [300, 116] on div at bounding box center [313, 97] width 70 height 155
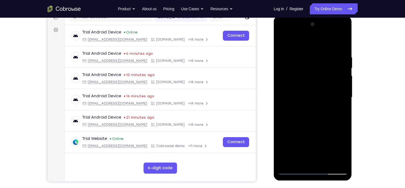
click at [300, 116] on div at bounding box center [313, 97] width 70 height 155
click at [310, 136] on div at bounding box center [313, 97] width 70 height 155
click at [316, 138] on div at bounding box center [313, 97] width 70 height 155
click at [314, 137] on div at bounding box center [313, 97] width 70 height 155
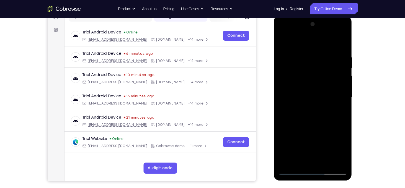
click at [306, 87] on div at bounding box center [313, 97] width 70 height 155
drag, startPoint x: 309, startPoint y: 137, endPoint x: 313, endPoint y: 95, distance: 42.5
click at [313, 95] on div at bounding box center [313, 97] width 70 height 155
click at [309, 160] on div at bounding box center [313, 97] width 70 height 155
click at [309, 104] on div at bounding box center [313, 97] width 70 height 155
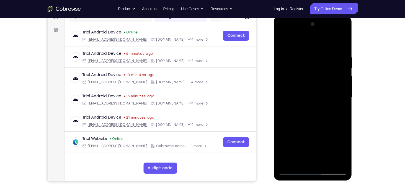
click at [319, 79] on div at bounding box center [313, 97] width 70 height 155
click at [309, 124] on div at bounding box center [313, 97] width 70 height 155
click at [314, 122] on div at bounding box center [313, 97] width 70 height 155
click at [327, 161] on div at bounding box center [313, 97] width 70 height 155
click at [306, 118] on div at bounding box center [313, 97] width 70 height 155
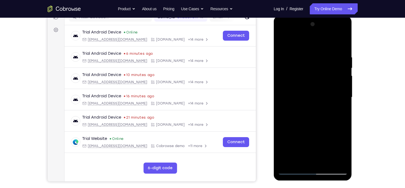
click at [337, 107] on div at bounding box center [313, 97] width 70 height 155
click at [344, 65] on div at bounding box center [313, 97] width 70 height 155
click at [300, 46] on div at bounding box center [313, 97] width 70 height 155
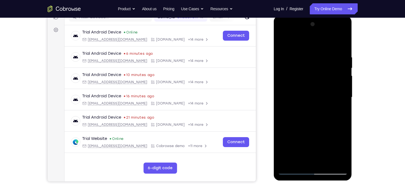
click at [283, 40] on div at bounding box center [313, 97] width 70 height 155
click at [302, 55] on div at bounding box center [313, 97] width 70 height 155
click at [333, 98] on div at bounding box center [313, 97] width 70 height 155
click at [342, 43] on div at bounding box center [313, 97] width 70 height 155
drag, startPoint x: 323, startPoint y: 54, endPoint x: 279, endPoint y: 57, distance: 44.4
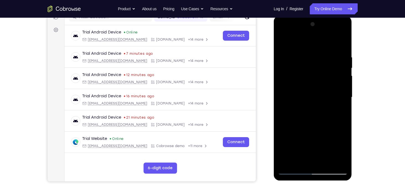
click at [279, 57] on div at bounding box center [313, 97] width 70 height 155
drag, startPoint x: 317, startPoint y: 120, endPoint x: 316, endPoint y: 81, distance: 39.3
click at [316, 81] on div at bounding box center [313, 97] width 70 height 155
click at [344, 81] on div at bounding box center [313, 97] width 70 height 155
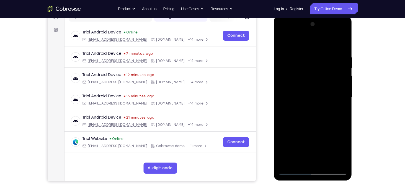
click at [344, 81] on div at bounding box center [313, 97] width 70 height 155
click at [279, 84] on div at bounding box center [313, 97] width 70 height 155
click at [347, 84] on div at bounding box center [313, 97] width 70 height 155
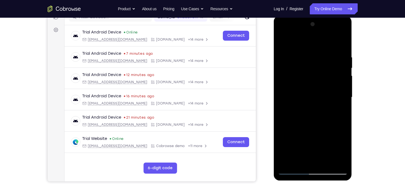
click at [347, 84] on div at bounding box center [313, 97] width 70 height 155
click at [344, 83] on div at bounding box center [313, 97] width 70 height 155
click at [283, 80] on div at bounding box center [313, 97] width 70 height 155
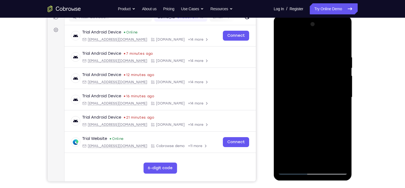
click at [283, 80] on div at bounding box center [313, 97] width 70 height 155
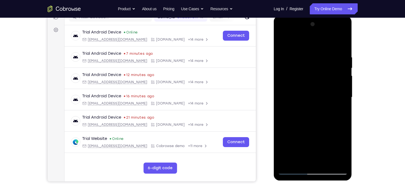
click at [283, 80] on div at bounding box center [313, 97] width 70 height 155
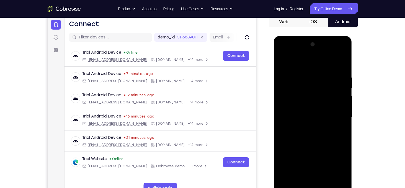
scroll to position [52, 0]
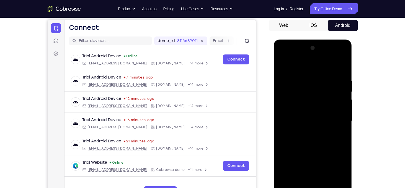
drag, startPoint x: 304, startPoint y: 82, endPoint x: 311, endPoint y: 124, distance: 42.1
click at [311, 124] on div at bounding box center [313, 121] width 70 height 155
drag, startPoint x: 324, startPoint y: 88, endPoint x: 323, endPoint y: 140, distance: 52.3
click at [323, 140] on div at bounding box center [313, 121] width 70 height 155
drag, startPoint x: 289, startPoint y: 79, endPoint x: 340, endPoint y: 81, distance: 51.0
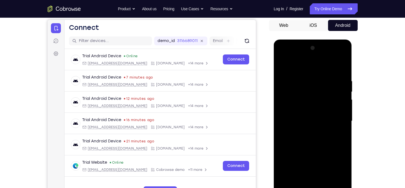
click at [340, 81] on div at bounding box center [313, 121] width 70 height 155
drag, startPoint x: 327, startPoint y: 73, endPoint x: 269, endPoint y: 77, distance: 58.6
click at [274, 77] on html "Online web based iOS Simulators and Android Emulators. Run iPhone, iPad, Mobile…" at bounding box center [313, 123] width 79 height 166
drag, startPoint x: 333, startPoint y: 80, endPoint x: 270, endPoint y: 84, distance: 62.9
click at [274, 84] on html "Online web based iOS Simulators and Android Emulators. Run iPhone, iPad, Mobile…" at bounding box center [313, 123] width 79 height 166
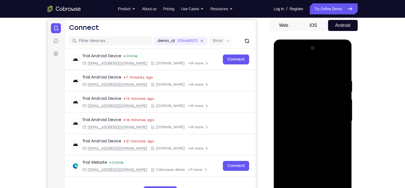
drag, startPoint x: 328, startPoint y: 77, endPoint x: 247, endPoint y: 77, distance: 81.6
click at [274, 77] on html "Online web based iOS Simulators and Android Emulators. Run iPhone, iPad, Mobile…" at bounding box center [313, 123] width 79 height 166
drag, startPoint x: 327, startPoint y: 77, endPoint x: 262, endPoint y: 85, distance: 66.1
click at [274, 85] on html "Online web based iOS Simulators and Android Emulators. Run iPhone, iPad, Mobile…" at bounding box center [313, 123] width 79 height 166
click at [342, 65] on div at bounding box center [313, 121] width 70 height 155
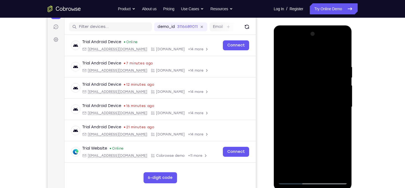
scroll to position [70, 0]
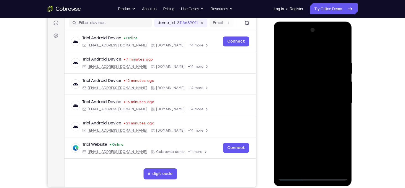
drag, startPoint x: 312, startPoint y: 138, endPoint x: 325, endPoint y: 60, distance: 78.8
click at [325, 60] on div at bounding box center [313, 103] width 70 height 155
drag, startPoint x: 317, startPoint y: 132, endPoint x: 337, endPoint y: 20, distance: 113.9
click at [337, 22] on html "Online web based iOS Simulators and Android Emulators. Run iPhone, iPad, Mobile…" at bounding box center [313, 105] width 79 height 166
drag, startPoint x: 321, startPoint y: 104, endPoint x: 345, endPoint y: 5, distance: 102.0
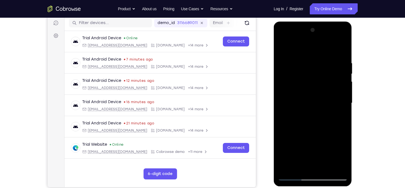
click at [345, 22] on html "Online web based iOS Simulators and Android Emulators. Run iPhone, iPad, Mobile…" at bounding box center [313, 105] width 79 height 166
drag, startPoint x: 318, startPoint y: 124, endPoint x: 323, endPoint y: 98, distance: 26.3
click at [323, 98] on div at bounding box center [313, 103] width 70 height 155
drag, startPoint x: 311, startPoint y: 119, endPoint x: 328, endPoint y: 65, distance: 56.4
click at [328, 65] on div at bounding box center [313, 103] width 70 height 155
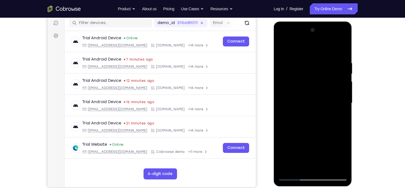
drag, startPoint x: 304, startPoint y: 121, endPoint x: 321, endPoint y: 80, distance: 44.7
click at [321, 80] on div at bounding box center [313, 103] width 70 height 155
drag, startPoint x: 307, startPoint y: 136, endPoint x: 319, endPoint y: 88, distance: 49.5
click at [319, 88] on div at bounding box center [313, 103] width 70 height 155
drag, startPoint x: 303, startPoint y: 141, endPoint x: 316, endPoint y: 94, distance: 48.9
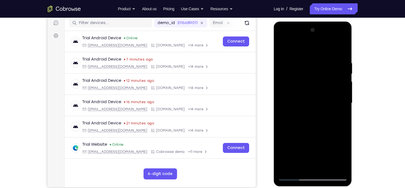
click at [316, 94] on div at bounding box center [313, 103] width 70 height 155
drag, startPoint x: 296, startPoint y: 137, endPoint x: 307, endPoint y: 67, distance: 70.7
click at [307, 67] on div at bounding box center [313, 103] width 70 height 155
click at [287, 144] on div at bounding box center [313, 103] width 70 height 155
drag, startPoint x: 313, startPoint y: 63, endPoint x: 312, endPoint y: 116, distance: 52.3
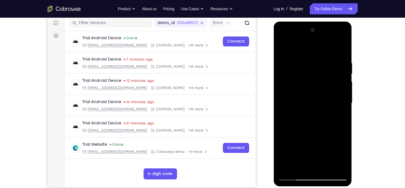
click at [312, 116] on div at bounding box center [313, 103] width 70 height 155
click at [325, 89] on div at bounding box center [313, 103] width 70 height 155
click at [281, 47] on div at bounding box center [313, 103] width 70 height 155
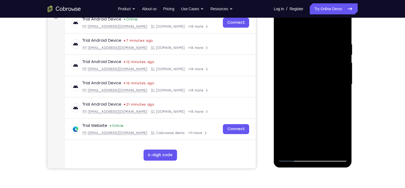
scroll to position [90, 0]
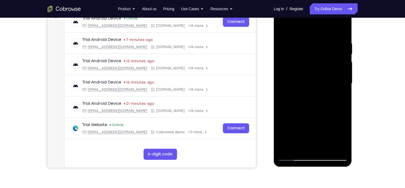
drag, startPoint x: 307, startPoint y: 124, endPoint x: 315, endPoint y: 79, distance: 45.8
click at [315, 79] on div at bounding box center [313, 83] width 70 height 155
click at [344, 118] on div at bounding box center [313, 83] width 70 height 155
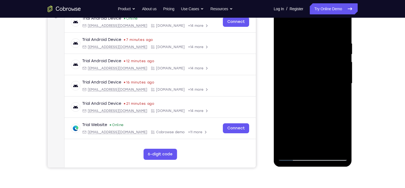
click at [344, 118] on div at bounding box center [313, 83] width 70 height 155
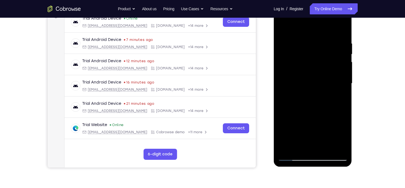
click at [344, 118] on div at bounding box center [313, 83] width 70 height 155
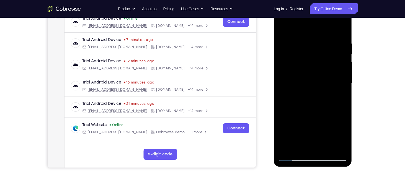
click at [344, 118] on div at bounding box center [313, 83] width 70 height 155
click at [326, 148] on div at bounding box center [313, 83] width 70 height 155
click at [299, 152] on div at bounding box center [313, 83] width 70 height 155
click at [300, 26] on div at bounding box center [313, 83] width 70 height 155
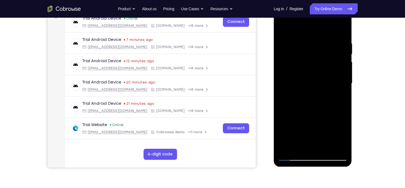
click at [338, 89] on div at bounding box center [313, 83] width 70 height 155
drag, startPoint x: 317, startPoint y: 107, endPoint x: 317, endPoint y: 100, distance: 7.2
click at [317, 100] on div at bounding box center [313, 83] width 70 height 155
drag, startPoint x: 308, startPoint y: 106, endPoint x: 311, endPoint y: 70, distance: 36.1
click at [311, 70] on div at bounding box center [313, 83] width 70 height 155
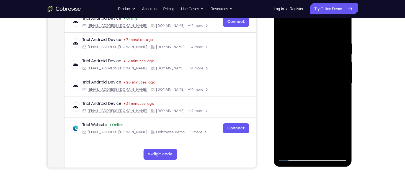
drag, startPoint x: 310, startPoint y: 130, endPoint x: 315, endPoint y: 71, distance: 59.1
click at [315, 71] on div at bounding box center [313, 83] width 70 height 155
drag, startPoint x: 313, startPoint y: 119, endPoint x: 313, endPoint y: 85, distance: 34.3
click at [313, 85] on div at bounding box center [313, 83] width 70 height 155
drag, startPoint x: 310, startPoint y: 129, endPoint x: 313, endPoint y: 113, distance: 16.3
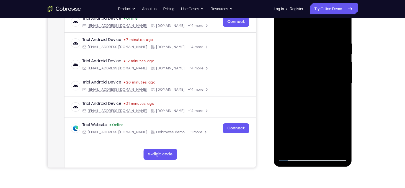
click at [313, 113] on div at bounding box center [313, 83] width 70 height 155
click at [301, 103] on div at bounding box center [313, 83] width 70 height 155
drag, startPoint x: 318, startPoint y: 53, endPoint x: 319, endPoint y: 101, distance: 48.7
click at [319, 101] on div at bounding box center [313, 83] width 70 height 155
click at [288, 44] on div at bounding box center [313, 83] width 70 height 155
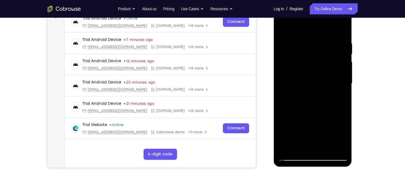
click at [283, 28] on div at bounding box center [313, 83] width 70 height 155
drag, startPoint x: 307, startPoint y: 113, endPoint x: 312, endPoint y: 47, distance: 65.8
click at [312, 47] on div at bounding box center [313, 83] width 70 height 155
drag, startPoint x: 313, startPoint y: 124, endPoint x: 322, endPoint y: 73, distance: 52.5
click at [322, 73] on div at bounding box center [313, 83] width 70 height 155
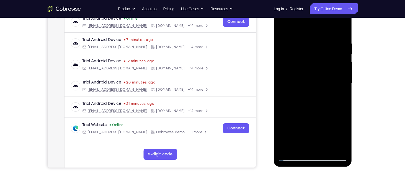
drag, startPoint x: 302, startPoint y: 139, endPoint x: 308, endPoint y: 65, distance: 74.4
click at [308, 65] on div at bounding box center [313, 83] width 70 height 155
drag, startPoint x: 305, startPoint y: 126, endPoint x: 310, endPoint y: 101, distance: 25.1
click at [310, 101] on div at bounding box center [313, 83] width 70 height 155
click at [298, 105] on div at bounding box center [313, 83] width 70 height 155
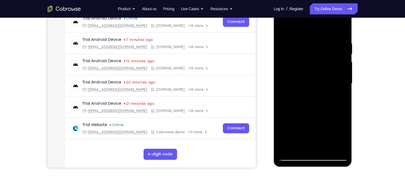
click at [325, 58] on div at bounding box center [313, 83] width 70 height 155
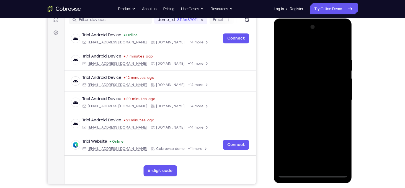
scroll to position [73, 0]
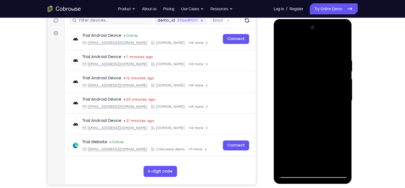
click at [284, 45] on div at bounding box center [313, 100] width 70 height 155
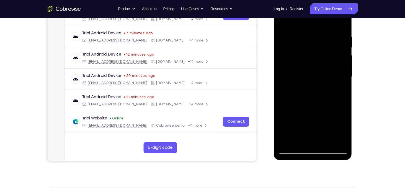
scroll to position [103, 0]
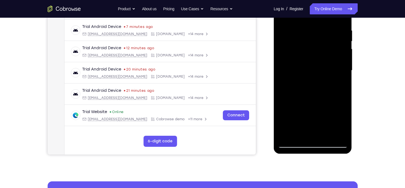
drag, startPoint x: 310, startPoint y: 111, endPoint x: 314, endPoint y: 66, distance: 44.8
click at [314, 66] on div at bounding box center [313, 70] width 70 height 155
drag, startPoint x: 311, startPoint y: 115, endPoint x: 314, endPoint y: 67, distance: 48.8
click at [314, 67] on div at bounding box center [313, 70] width 70 height 155
drag, startPoint x: 308, startPoint y: 117, endPoint x: 311, endPoint y: 70, distance: 47.1
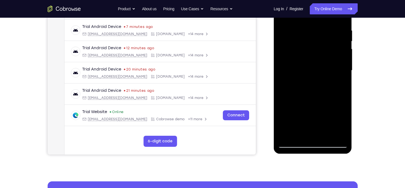
click at [311, 70] on div at bounding box center [313, 70] width 70 height 155
drag, startPoint x: 310, startPoint y: 116, endPoint x: 310, endPoint y: 74, distance: 42.1
click at [310, 74] on div at bounding box center [313, 70] width 70 height 155
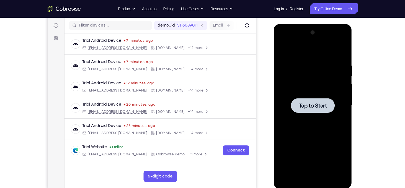
scroll to position [68, 0]
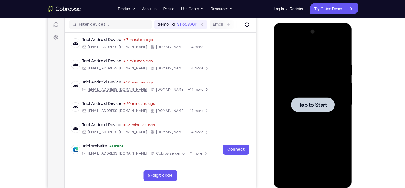
click at [290, 125] on div at bounding box center [313, 104] width 70 height 155
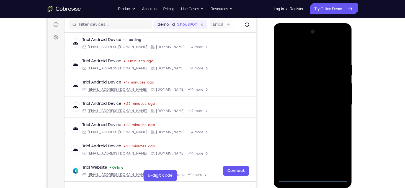
click at [313, 178] on div at bounding box center [313, 104] width 70 height 155
click at [336, 157] on div at bounding box center [313, 104] width 70 height 155
click at [304, 53] on div at bounding box center [313, 104] width 70 height 155
click at [336, 101] on div at bounding box center [313, 104] width 70 height 155
click at [304, 115] on div at bounding box center [313, 104] width 70 height 155
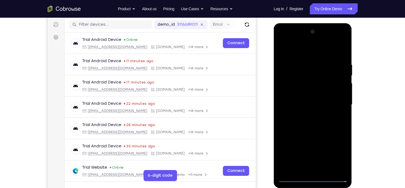
click at [312, 99] on div at bounding box center [313, 104] width 70 height 155
click at [303, 92] on div at bounding box center [313, 104] width 70 height 155
click at [306, 105] on div at bounding box center [313, 104] width 70 height 155
click at [314, 122] on div at bounding box center [313, 104] width 70 height 155
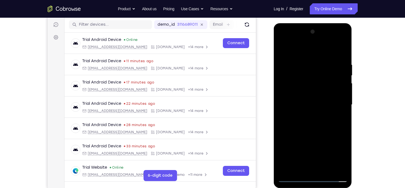
click at [314, 122] on div at bounding box center [313, 104] width 70 height 155
click at [312, 118] on div at bounding box center [313, 104] width 70 height 155
click at [308, 144] on div at bounding box center [313, 104] width 70 height 155
click at [314, 99] on div at bounding box center [313, 104] width 70 height 155
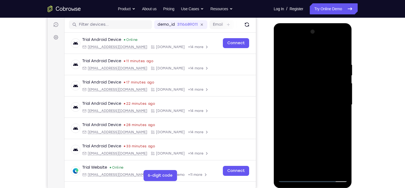
drag, startPoint x: 312, startPoint y: 142, endPoint x: 323, endPoint y: 87, distance: 55.8
click at [323, 87] on div at bounding box center [313, 104] width 70 height 155
click at [317, 167] on div at bounding box center [313, 104] width 70 height 155
click at [304, 112] on div at bounding box center [313, 104] width 70 height 155
click at [303, 97] on div at bounding box center [313, 104] width 70 height 155
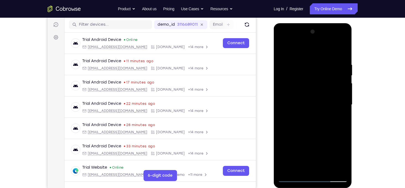
click at [312, 127] on div at bounding box center [313, 104] width 70 height 155
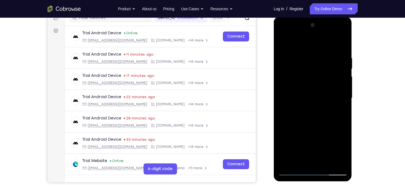
click at [327, 127] on div at bounding box center [313, 98] width 70 height 155
click at [314, 115] on div at bounding box center [313, 98] width 70 height 155
click at [314, 121] on div at bounding box center [313, 98] width 70 height 155
click at [320, 123] on div at bounding box center [313, 98] width 70 height 155
click at [307, 72] on div at bounding box center [313, 98] width 70 height 155
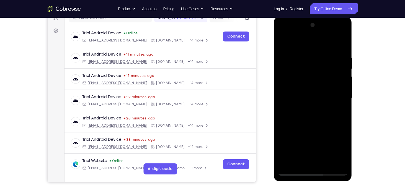
click at [321, 96] on div at bounding box center [313, 98] width 70 height 155
click at [326, 164] on div at bounding box center [313, 98] width 70 height 155
click at [307, 118] on div at bounding box center [313, 98] width 70 height 155
click at [338, 108] on div at bounding box center [313, 98] width 70 height 155
click at [344, 66] on div at bounding box center [313, 98] width 70 height 155
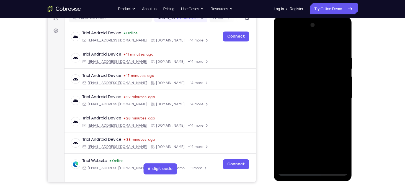
click at [344, 66] on div at bounding box center [313, 98] width 70 height 155
drag, startPoint x: 328, startPoint y: 112, endPoint x: 333, endPoint y: 74, distance: 38.6
click at [333, 74] on div at bounding box center [313, 98] width 70 height 155
drag, startPoint x: 328, startPoint y: 97, endPoint x: 327, endPoint y: 141, distance: 44.0
click at [327, 141] on div at bounding box center [313, 98] width 70 height 155
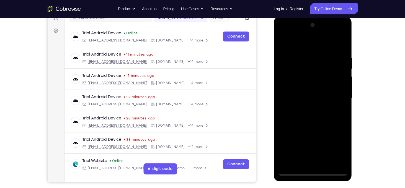
click at [282, 68] on div at bounding box center [313, 98] width 70 height 155
drag, startPoint x: 303, startPoint y: 141, endPoint x: 313, endPoint y: 82, distance: 59.7
click at [313, 82] on div at bounding box center [313, 98] width 70 height 155
drag, startPoint x: 312, startPoint y: 148, endPoint x: 316, endPoint y: 117, distance: 31.6
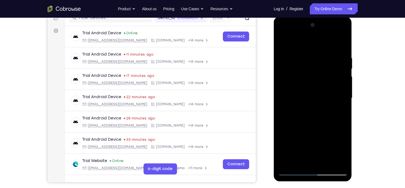
click at [316, 117] on div at bounding box center [313, 98] width 70 height 155
drag, startPoint x: 315, startPoint y: 153, endPoint x: 319, endPoint y: 114, distance: 39.3
click at [319, 114] on div at bounding box center [313, 98] width 70 height 155
drag, startPoint x: 312, startPoint y: 158, endPoint x: 319, endPoint y: 112, distance: 46.7
click at [319, 112] on div at bounding box center [313, 98] width 70 height 155
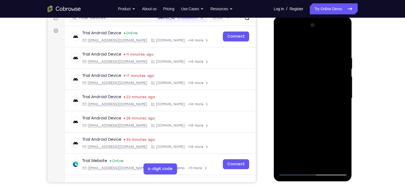
drag, startPoint x: 312, startPoint y: 156, endPoint x: 319, endPoint y: 119, distance: 38.2
click at [319, 119] on div at bounding box center [313, 98] width 70 height 155
drag, startPoint x: 317, startPoint y: 153, endPoint x: 323, endPoint y: 115, distance: 39.1
click at [323, 115] on div at bounding box center [313, 98] width 70 height 155
drag, startPoint x: 313, startPoint y: 159, endPoint x: 320, endPoint y: 116, distance: 43.4
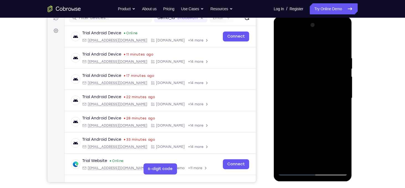
click at [320, 116] on div at bounding box center [313, 98] width 70 height 155
drag, startPoint x: 308, startPoint y: 149, endPoint x: 314, endPoint y: 98, distance: 51.6
click at [314, 98] on div at bounding box center [313, 98] width 70 height 155
drag, startPoint x: 309, startPoint y: 154, endPoint x: 319, endPoint y: 108, distance: 47.5
click at [319, 108] on div at bounding box center [313, 98] width 70 height 155
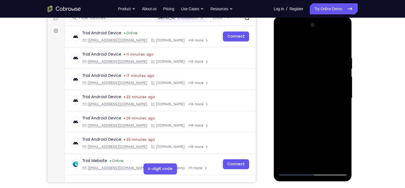
drag, startPoint x: 309, startPoint y: 157, endPoint x: 317, endPoint y: 117, distance: 40.9
click at [317, 117] on div at bounding box center [313, 98] width 70 height 155
drag, startPoint x: 308, startPoint y: 156, endPoint x: 316, endPoint y: 104, distance: 52.4
click at [316, 104] on div at bounding box center [313, 98] width 70 height 155
drag, startPoint x: 308, startPoint y: 152, endPoint x: 314, endPoint y: 107, distance: 45.8
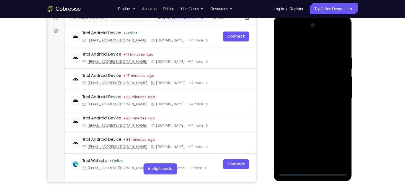
click at [314, 107] on div at bounding box center [313, 98] width 70 height 155
drag, startPoint x: 311, startPoint y: 151, endPoint x: 315, endPoint y: 119, distance: 31.8
click at [315, 119] on div at bounding box center [313, 98] width 70 height 155
drag, startPoint x: 315, startPoint y: 143, endPoint x: 322, endPoint y: 109, distance: 34.6
click at [322, 109] on div at bounding box center [313, 98] width 70 height 155
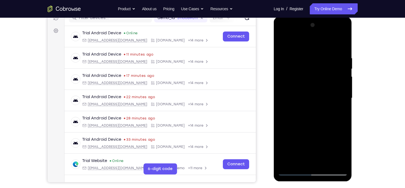
drag, startPoint x: 317, startPoint y: 160, endPoint x: 321, endPoint y: 116, distance: 44.5
click at [321, 116] on div at bounding box center [313, 98] width 70 height 155
drag, startPoint x: 312, startPoint y: 157, endPoint x: 318, endPoint y: 116, distance: 41.8
click at [318, 116] on div at bounding box center [313, 98] width 70 height 155
drag, startPoint x: 313, startPoint y: 161, endPoint x: 317, endPoint y: 126, distance: 35.1
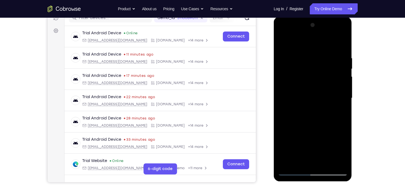
click at [317, 126] on div at bounding box center [313, 98] width 70 height 155
drag, startPoint x: 315, startPoint y: 150, endPoint x: 322, endPoint y: 100, distance: 49.7
click at [322, 100] on div at bounding box center [313, 98] width 70 height 155
drag, startPoint x: 314, startPoint y: 152, endPoint x: 320, endPoint y: 99, distance: 54.0
click at [320, 99] on div at bounding box center [313, 98] width 70 height 155
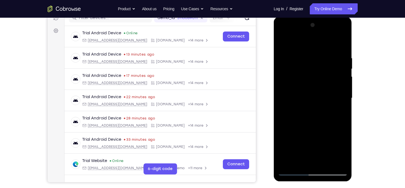
drag, startPoint x: 316, startPoint y: 149, endPoint x: 320, endPoint y: 102, distance: 46.7
click at [320, 102] on div at bounding box center [313, 98] width 70 height 155
drag, startPoint x: 312, startPoint y: 160, endPoint x: 315, endPoint y: 132, distance: 28.1
click at [315, 132] on div at bounding box center [313, 98] width 70 height 155
drag, startPoint x: 310, startPoint y: 159, endPoint x: 319, endPoint y: 124, distance: 35.8
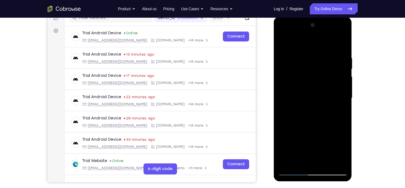
click at [319, 124] on div at bounding box center [313, 98] width 70 height 155
drag, startPoint x: 313, startPoint y: 155, endPoint x: 316, endPoint y: 125, distance: 30.3
click at [316, 125] on div at bounding box center [313, 98] width 70 height 155
drag, startPoint x: 313, startPoint y: 146, endPoint x: 317, endPoint y: 124, distance: 22.4
click at [317, 124] on div at bounding box center [313, 98] width 70 height 155
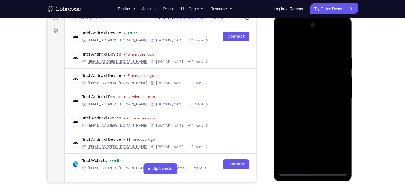
drag, startPoint x: 310, startPoint y: 150, endPoint x: 313, endPoint y: 112, distance: 38.0
click at [313, 112] on div at bounding box center [313, 98] width 70 height 155
drag, startPoint x: 309, startPoint y: 153, endPoint x: 313, endPoint y: 100, distance: 53.0
click at [313, 100] on div at bounding box center [313, 98] width 70 height 155
drag, startPoint x: 309, startPoint y: 153, endPoint x: 313, endPoint y: 113, distance: 40.7
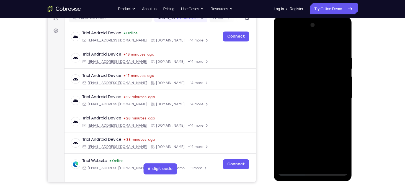
click at [313, 113] on div at bounding box center [313, 98] width 70 height 155
drag, startPoint x: 308, startPoint y: 162, endPoint x: 314, endPoint y: 121, distance: 41.4
click at [314, 121] on div at bounding box center [313, 98] width 70 height 155
drag, startPoint x: 311, startPoint y: 156, endPoint x: 313, endPoint y: 124, distance: 31.3
click at [313, 124] on div at bounding box center [313, 98] width 70 height 155
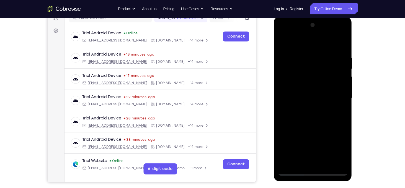
drag, startPoint x: 301, startPoint y: 157, endPoint x: 307, endPoint y: 107, distance: 50.5
click at [307, 107] on div at bounding box center [313, 98] width 70 height 155
drag, startPoint x: 306, startPoint y: 95, endPoint x: 305, endPoint y: 136, distance: 41.5
click at [305, 136] on div at bounding box center [313, 98] width 70 height 155
click at [304, 106] on div at bounding box center [313, 98] width 70 height 155
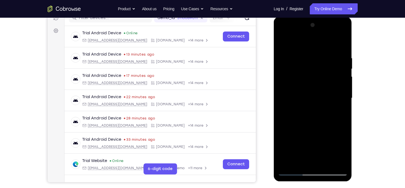
click at [297, 45] on div at bounding box center [313, 98] width 70 height 155
click at [337, 89] on div at bounding box center [313, 98] width 70 height 155
drag, startPoint x: 309, startPoint y: 113, endPoint x: 314, endPoint y: 75, distance: 39.2
click at [314, 75] on div at bounding box center [313, 98] width 70 height 155
drag, startPoint x: 308, startPoint y: 117, endPoint x: 312, endPoint y: 92, distance: 25.2
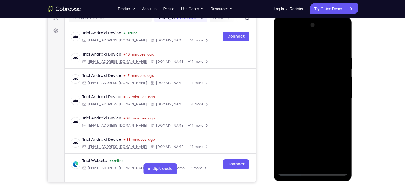
click at [312, 92] on div at bounding box center [313, 98] width 70 height 155
click at [336, 78] on div at bounding box center [313, 98] width 70 height 155
click at [337, 89] on div at bounding box center [313, 98] width 70 height 155
drag, startPoint x: 305, startPoint y: 124, endPoint x: 310, endPoint y: 83, distance: 40.7
click at [310, 83] on div at bounding box center [313, 98] width 70 height 155
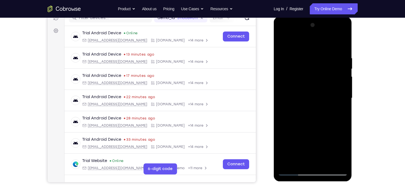
drag, startPoint x: 302, startPoint y: 143, endPoint x: 306, endPoint y: 93, distance: 50.2
click at [306, 93] on div at bounding box center [313, 98] width 70 height 155
drag, startPoint x: 311, startPoint y: 147, endPoint x: 316, endPoint y: 90, distance: 57.2
click at [316, 90] on div at bounding box center [313, 98] width 70 height 155
drag, startPoint x: 314, startPoint y: 139, endPoint x: 316, endPoint y: 96, distance: 43.5
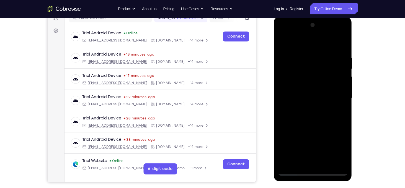
click at [316, 96] on div at bounding box center [313, 98] width 70 height 155
drag, startPoint x: 312, startPoint y: 142, endPoint x: 320, endPoint y: 104, distance: 38.6
click at [320, 104] on div at bounding box center [313, 98] width 70 height 155
drag, startPoint x: 311, startPoint y: 144, endPoint x: 312, endPoint y: 130, distance: 13.9
click at [312, 130] on div at bounding box center [313, 98] width 70 height 155
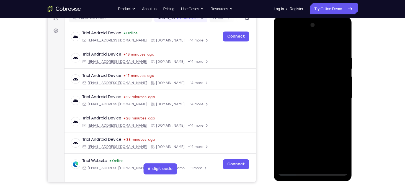
drag, startPoint x: 306, startPoint y: 152, endPoint x: 310, endPoint y: 118, distance: 34.6
click at [310, 118] on div at bounding box center [313, 98] width 70 height 155
drag, startPoint x: 308, startPoint y: 146, endPoint x: 312, endPoint y: 104, distance: 42.3
click at [312, 104] on div at bounding box center [313, 98] width 70 height 155
drag, startPoint x: 309, startPoint y: 147, endPoint x: 316, endPoint y: 107, distance: 41.4
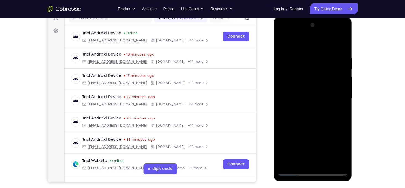
click at [316, 107] on div at bounding box center [313, 98] width 70 height 155
drag, startPoint x: 313, startPoint y: 142, endPoint x: 317, endPoint y: 113, distance: 29.7
click at [317, 113] on div at bounding box center [313, 98] width 70 height 155
drag, startPoint x: 313, startPoint y: 141, endPoint x: 317, endPoint y: 109, distance: 32.0
click at [317, 109] on div at bounding box center [313, 98] width 70 height 155
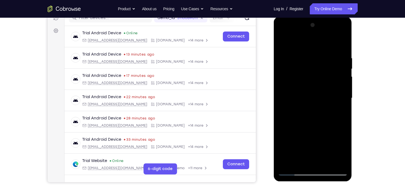
drag, startPoint x: 309, startPoint y: 144, endPoint x: 314, endPoint y: 99, distance: 45.6
click at [314, 99] on div at bounding box center [313, 98] width 70 height 155
drag, startPoint x: 311, startPoint y: 141, endPoint x: 316, endPoint y: 107, distance: 34.4
click at [316, 107] on div at bounding box center [313, 98] width 70 height 155
drag, startPoint x: 313, startPoint y: 143, endPoint x: 319, endPoint y: 98, distance: 45.3
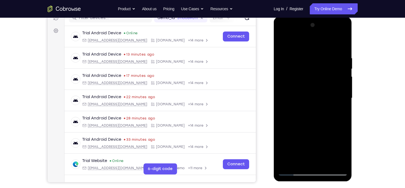
click at [319, 98] on div at bounding box center [313, 98] width 70 height 155
drag, startPoint x: 312, startPoint y: 151, endPoint x: 319, endPoint y: 107, distance: 45.4
click at [319, 107] on div at bounding box center [313, 98] width 70 height 155
drag, startPoint x: 315, startPoint y: 141, endPoint x: 318, endPoint y: 100, distance: 40.8
click at [318, 100] on div at bounding box center [313, 98] width 70 height 155
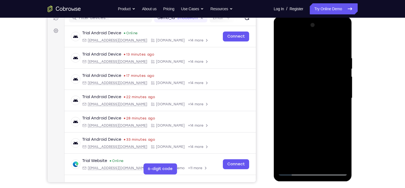
click at [297, 93] on div at bounding box center [313, 98] width 70 height 155
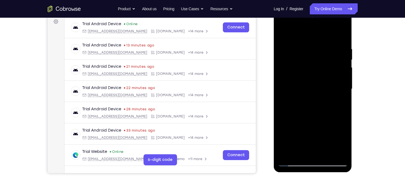
click at [327, 154] on div at bounding box center [313, 89] width 70 height 155
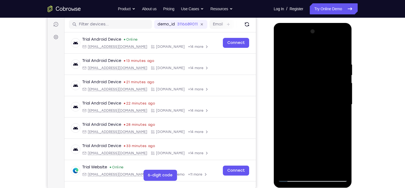
scroll to position [68, 0]
click at [344, 75] on div at bounding box center [313, 104] width 70 height 155
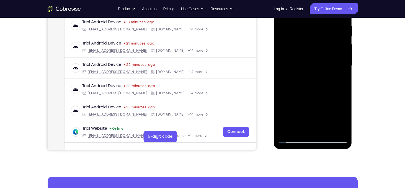
scroll to position [60, 0]
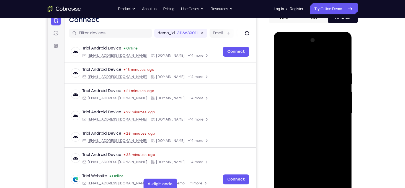
click at [286, 56] on div at bounding box center [313, 113] width 70 height 155
drag, startPoint x: 317, startPoint y: 107, endPoint x: 321, endPoint y: 154, distance: 47.0
click at [321, 154] on div at bounding box center [313, 113] width 70 height 155
drag, startPoint x: 335, startPoint y: 89, endPoint x: 338, endPoint y: 140, distance: 50.7
click at [338, 140] on div at bounding box center [313, 113] width 70 height 155
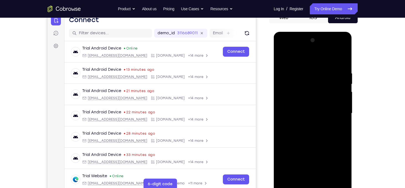
scroll to position [80, 0]
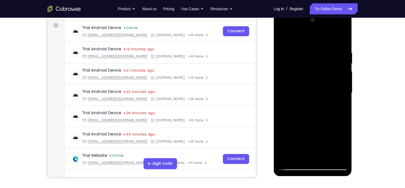
click at [286, 158] on div at bounding box center [313, 92] width 70 height 155
drag, startPoint x: 315, startPoint y: 57, endPoint x: 312, endPoint y: 138, distance: 81.1
click at [312, 138] on div at bounding box center [313, 92] width 70 height 155
click at [323, 52] on div at bounding box center [313, 92] width 70 height 155
click at [294, 40] on div at bounding box center [313, 92] width 70 height 155
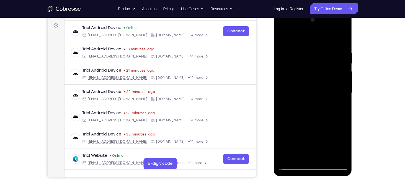
click at [333, 108] on div at bounding box center [313, 92] width 70 height 155
click at [283, 39] on div at bounding box center [313, 92] width 70 height 155
click at [311, 56] on div at bounding box center [313, 92] width 70 height 155
click at [296, 157] on div at bounding box center [313, 92] width 70 height 155
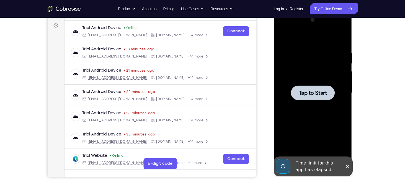
click at [309, 57] on div at bounding box center [313, 92] width 70 height 155
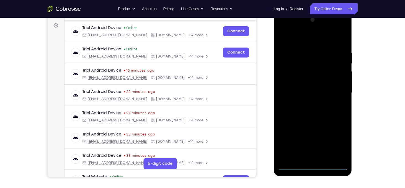
click at [311, 165] on div at bounding box center [313, 92] width 70 height 155
click at [335, 143] on div at bounding box center [313, 92] width 70 height 155
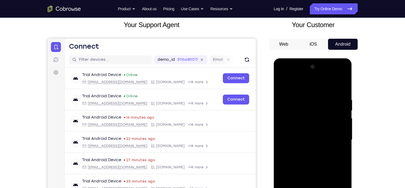
scroll to position [33, 0]
click at [300, 83] on div at bounding box center [313, 140] width 70 height 155
click at [337, 140] on div at bounding box center [313, 140] width 70 height 155
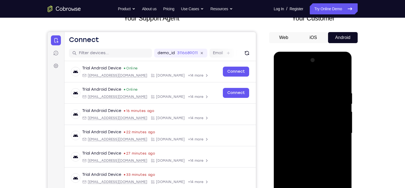
scroll to position [41, 0]
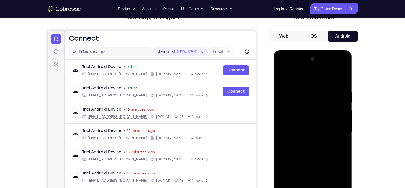
click at [307, 140] on div at bounding box center [313, 132] width 70 height 155
click at [311, 126] on div at bounding box center [313, 132] width 70 height 155
click at [310, 130] on div at bounding box center [313, 132] width 70 height 155
click at [315, 152] on div at bounding box center [313, 132] width 70 height 155
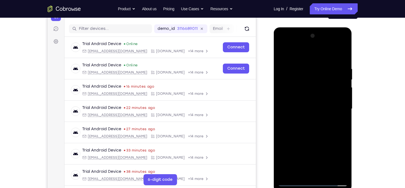
scroll to position [76, 0]
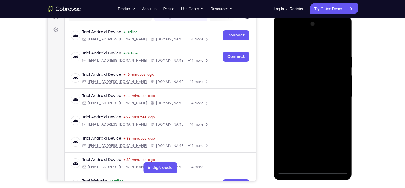
click at [315, 120] on div at bounding box center [313, 97] width 70 height 155
click at [325, 161] on div at bounding box center [313, 97] width 70 height 155
click at [315, 114] on div at bounding box center [313, 97] width 70 height 155
click at [337, 106] on div at bounding box center [313, 97] width 70 height 155
click at [309, 118] on div at bounding box center [313, 97] width 70 height 155
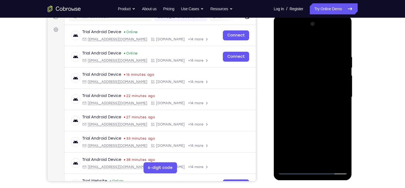
click at [338, 109] on div at bounding box center [313, 97] width 70 height 155
click at [338, 112] on div at bounding box center [313, 97] width 70 height 155
click at [281, 41] on div at bounding box center [313, 97] width 70 height 155
drag, startPoint x: 309, startPoint y: 129, endPoint x: 309, endPoint y: 116, distance: 13.3
click at [309, 116] on div at bounding box center [313, 97] width 70 height 155
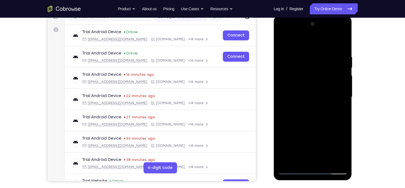
click at [309, 116] on div at bounding box center [313, 97] width 70 height 155
click at [340, 111] on div at bounding box center [313, 97] width 70 height 155
click at [340, 110] on div at bounding box center [313, 97] width 70 height 155
click at [281, 42] on div at bounding box center [313, 97] width 70 height 155
click at [305, 96] on div at bounding box center [313, 97] width 70 height 155
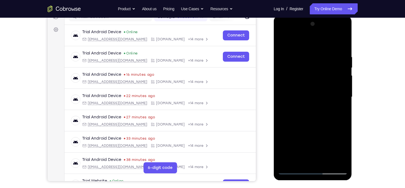
click at [339, 112] on div at bounding box center [313, 97] width 70 height 155
click at [283, 43] on div at bounding box center [313, 97] width 70 height 155
drag, startPoint x: 311, startPoint y: 131, endPoint x: 312, endPoint y: 81, distance: 49.8
click at [312, 81] on div at bounding box center [313, 97] width 70 height 155
drag, startPoint x: 319, startPoint y: 141, endPoint x: 325, endPoint y: 78, distance: 63.1
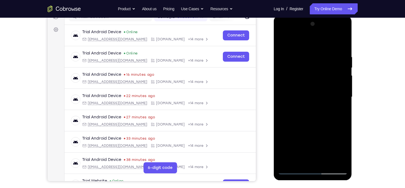
click at [325, 78] on div at bounding box center [313, 97] width 70 height 155
drag, startPoint x: 317, startPoint y: 141, endPoint x: 320, endPoint y: 85, distance: 56.2
click at [320, 85] on div at bounding box center [313, 97] width 70 height 155
drag, startPoint x: 312, startPoint y: 155, endPoint x: 319, endPoint y: 90, distance: 64.9
click at [319, 90] on div at bounding box center [313, 97] width 70 height 155
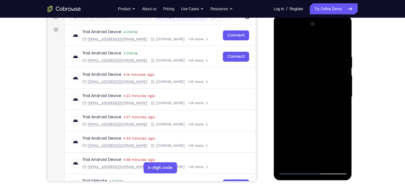
drag, startPoint x: 309, startPoint y: 166, endPoint x: 317, endPoint y: 112, distance: 55.3
click at [317, 112] on div at bounding box center [313, 97] width 70 height 155
drag, startPoint x: 312, startPoint y: 151, endPoint x: 320, endPoint y: 76, distance: 76.2
click at [320, 76] on div at bounding box center [313, 97] width 70 height 155
drag, startPoint x: 315, startPoint y: 128, endPoint x: 325, endPoint y: 63, distance: 65.0
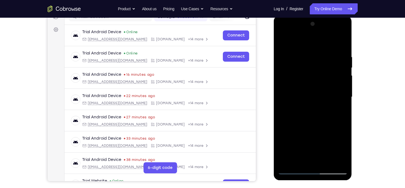
click at [325, 63] on div at bounding box center [313, 97] width 70 height 155
drag, startPoint x: 315, startPoint y: 126, endPoint x: 331, endPoint y: 46, distance: 81.4
click at [331, 46] on div at bounding box center [313, 97] width 70 height 155
drag, startPoint x: 307, startPoint y: 95, endPoint x: 306, endPoint y: 129, distance: 33.5
click at [306, 129] on div at bounding box center [313, 97] width 70 height 155
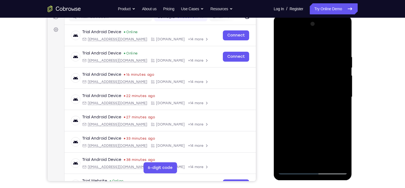
drag, startPoint x: 301, startPoint y: 123, endPoint x: 302, endPoint y: 155, distance: 31.9
click at [302, 155] on div at bounding box center [313, 97] width 70 height 155
click at [304, 96] on div at bounding box center [313, 97] width 70 height 155
click at [295, 43] on div at bounding box center [313, 97] width 70 height 155
drag, startPoint x: 320, startPoint y: 136, endPoint x: 324, endPoint y: 74, distance: 61.8
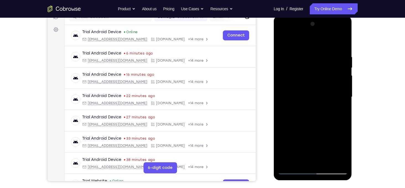
click at [324, 74] on div at bounding box center [313, 97] width 70 height 155
drag, startPoint x: 319, startPoint y: 133, endPoint x: 327, endPoint y: 81, distance: 52.8
click at [327, 81] on div at bounding box center [313, 97] width 70 height 155
drag, startPoint x: 331, startPoint y: 127, endPoint x: 340, endPoint y: 81, distance: 46.5
click at [340, 81] on div at bounding box center [313, 97] width 70 height 155
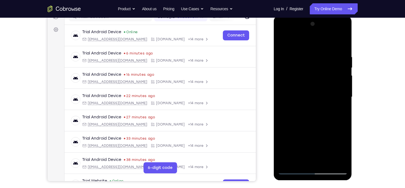
drag, startPoint x: 325, startPoint y: 130, endPoint x: 328, endPoint y: 103, distance: 26.8
click at [328, 103] on div at bounding box center [313, 97] width 70 height 155
click at [288, 164] on div at bounding box center [313, 97] width 70 height 155
click at [327, 161] on div at bounding box center [313, 97] width 70 height 155
click at [311, 94] on div at bounding box center [313, 97] width 70 height 155
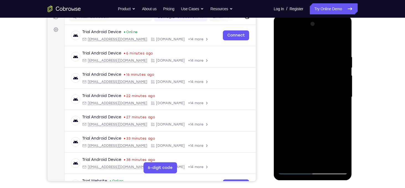
click at [283, 39] on div at bounding box center [313, 97] width 70 height 155
click at [312, 109] on div at bounding box center [313, 97] width 70 height 155
click at [283, 41] on div at bounding box center [313, 97] width 70 height 155
drag, startPoint x: 297, startPoint y: 134, endPoint x: 309, endPoint y: 66, distance: 69.3
click at [309, 66] on div at bounding box center [313, 97] width 70 height 155
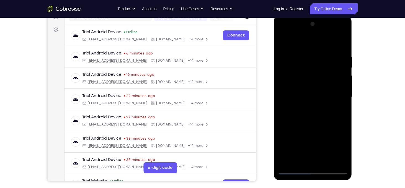
drag, startPoint x: 305, startPoint y: 132, endPoint x: 315, endPoint y: 65, distance: 67.7
click at [315, 65] on div at bounding box center [313, 97] width 70 height 155
drag, startPoint x: 309, startPoint y: 139, endPoint x: 314, endPoint y: 79, distance: 61.0
click at [314, 79] on div at bounding box center [313, 97] width 70 height 155
drag, startPoint x: 309, startPoint y: 148, endPoint x: 320, endPoint y: 30, distance: 118.7
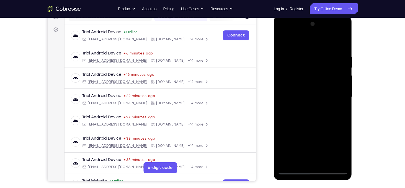
click at [320, 30] on div at bounding box center [313, 97] width 70 height 155
drag, startPoint x: 306, startPoint y: 134, endPoint x: 314, endPoint y: 58, distance: 76.2
click at [314, 58] on div at bounding box center [313, 97] width 70 height 155
drag, startPoint x: 303, startPoint y: 137, endPoint x: 313, endPoint y: 48, distance: 89.4
click at [313, 48] on div at bounding box center [313, 97] width 70 height 155
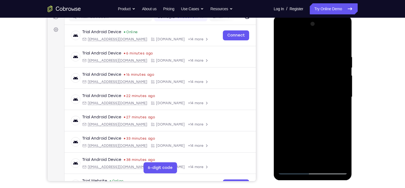
drag, startPoint x: 309, startPoint y: 141, endPoint x: 315, endPoint y: 70, distance: 71.2
click at [315, 70] on div at bounding box center [313, 97] width 70 height 155
click at [312, 100] on div at bounding box center [313, 97] width 70 height 155
click at [302, 42] on div at bounding box center [313, 97] width 70 height 155
click at [290, 58] on div at bounding box center [313, 97] width 70 height 155
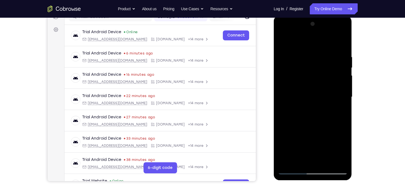
click at [344, 134] on div at bounding box center [313, 97] width 70 height 155
click at [323, 129] on div at bounding box center [313, 97] width 70 height 155
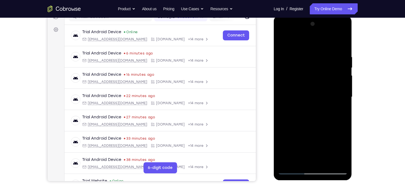
drag, startPoint x: 304, startPoint y: 68, endPoint x: 303, endPoint y: 108, distance: 39.9
click at [303, 107] on div at bounding box center [313, 97] width 70 height 155
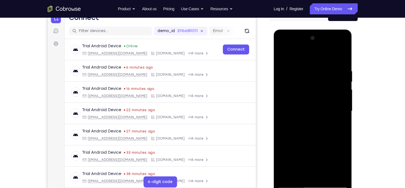
click at [322, 89] on div at bounding box center [313, 111] width 70 height 155
click at [329, 65] on div at bounding box center [313, 111] width 70 height 155
click at [313, 109] on div at bounding box center [313, 111] width 70 height 155
click at [296, 160] on div at bounding box center [313, 111] width 70 height 155
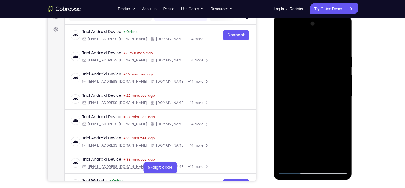
scroll to position [76, 0]
click at [326, 162] on div at bounding box center [313, 96] width 70 height 155
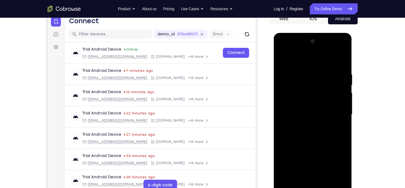
click at [299, 74] on div at bounding box center [313, 114] width 70 height 155
click at [304, 87] on div at bounding box center [313, 114] width 70 height 155
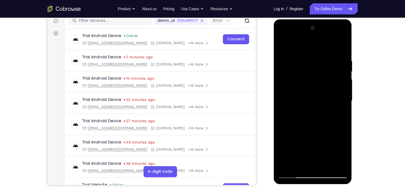
scroll to position [74, 0]
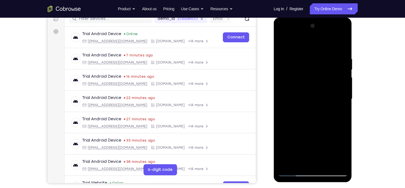
click at [298, 163] on div at bounding box center [313, 99] width 70 height 155
click at [310, 124] on div at bounding box center [313, 99] width 70 height 155
click at [338, 113] on div at bounding box center [313, 99] width 70 height 155
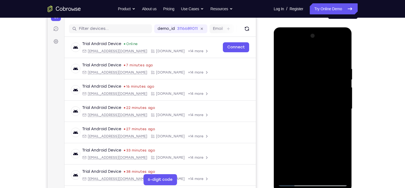
scroll to position [58, 0]
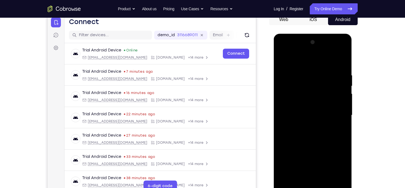
click at [283, 61] on div at bounding box center [313, 115] width 70 height 155
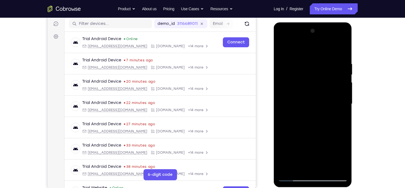
click at [300, 171] on div at bounding box center [313, 104] width 70 height 155
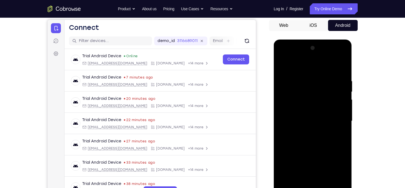
scroll to position [51, 0]
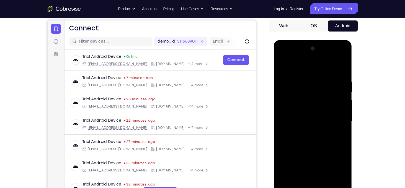
click at [300, 65] on div at bounding box center [313, 121] width 70 height 155
click at [311, 75] on div at bounding box center [313, 121] width 70 height 155
click at [319, 146] on div at bounding box center [313, 121] width 70 height 155
click at [294, 81] on div at bounding box center [313, 121] width 70 height 155
click at [337, 113] on div at bounding box center [313, 121] width 70 height 155
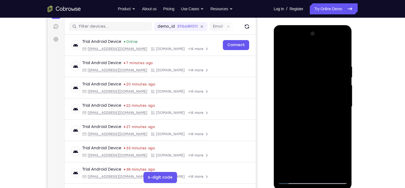
scroll to position [76, 0]
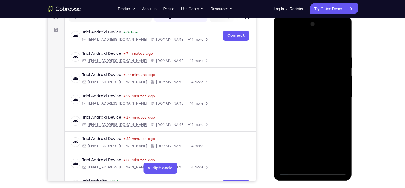
click at [306, 159] on div at bounding box center [313, 97] width 70 height 155
click at [322, 82] on div at bounding box center [313, 97] width 70 height 155
click at [335, 85] on div at bounding box center [313, 97] width 70 height 155
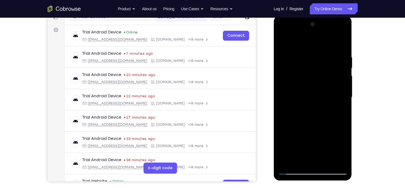
drag, startPoint x: 319, startPoint y: 140, endPoint x: 321, endPoint y: 121, distance: 19.4
click at [321, 121] on div at bounding box center [313, 97] width 70 height 155
click at [343, 125] on div at bounding box center [313, 97] width 70 height 155
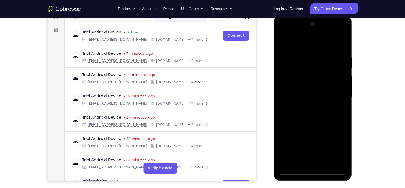
click at [343, 125] on div at bounding box center [313, 97] width 70 height 155
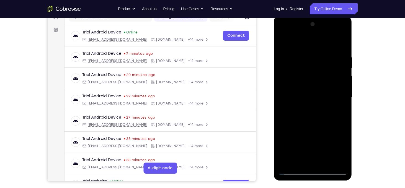
click at [343, 125] on div at bounding box center [313, 97] width 70 height 155
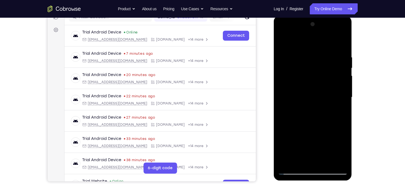
click at [343, 125] on div at bounding box center [313, 97] width 70 height 155
click at [325, 161] on div at bounding box center [313, 97] width 70 height 155
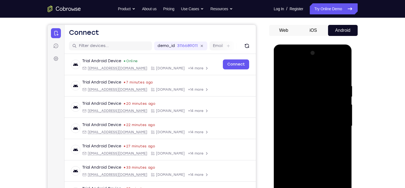
scroll to position [46, 0]
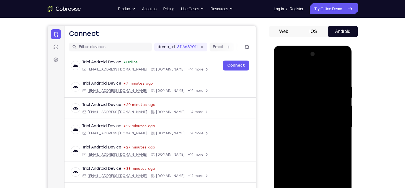
click at [286, 70] on div at bounding box center [313, 127] width 70 height 155
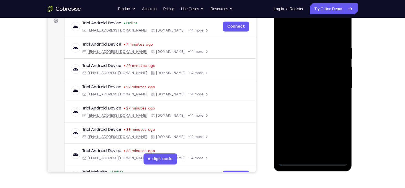
scroll to position [85, 0]
click at [287, 153] on div at bounding box center [313, 88] width 70 height 155
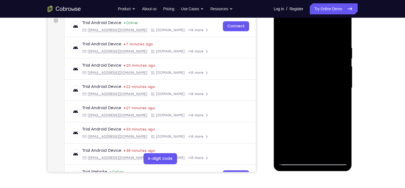
click at [287, 153] on div at bounding box center [313, 88] width 70 height 155
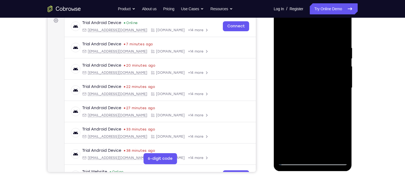
click at [287, 153] on div at bounding box center [313, 88] width 70 height 155
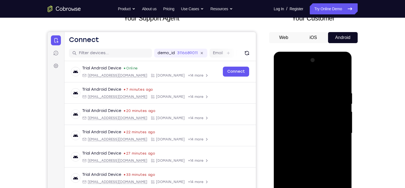
scroll to position [40, 0]
click at [309, 52] on div at bounding box center [313, 52] width 78 height 0
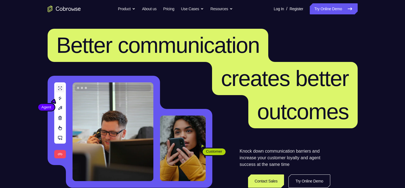
click at [332, 9] on link "Try Online Demo" at bounding box center [334, 8] width 48 height 11
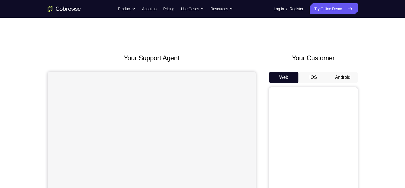
click at [341, 77] on button "Android" at bounding box center [343, 77] width 30 height 11
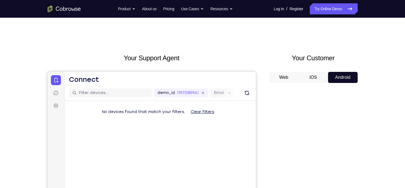
click at [341, 77] on button "Android" at bounding box center [343, 77] width 30 height 11
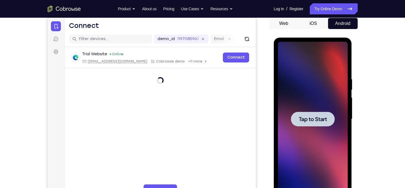
click at [322, 112] on div at bounding box center [313, 119] width 44 height 15
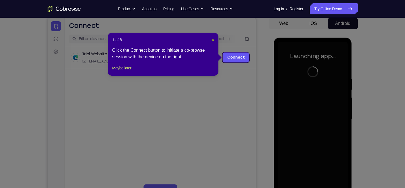
click at [213, 41] on span "×" at bounding box center [213, 40] width 2 height 4
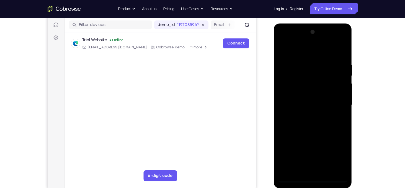
scroll to position [68, 0]
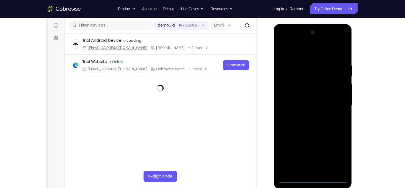
click at [312, 180] on div at bounding box center [313, 105] width 70 height 155
click at [336, 160] on div at bounding box center [313, 105] width 70 height 155
click at [297, 55] on div at bounding box center [313, 105] width 70 height 155
click at [337, 101] on div at bounding box center [313, 105] width 70 height 155
click at [305, 115] on div at bounding box center [313, 105] width 70 height 155
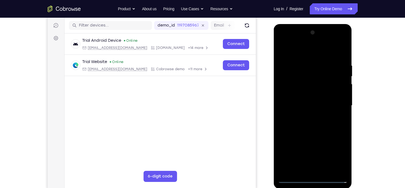
click at [310, 99] on div at bounding box center [313, 105] width 70 height 155
click at [310, 97] on div at bounding box center [313, 105] width 70 height 155
click at [299, 106] on div at bounding box center [313, 105] width 70 height 155
click at [339, 50] on div at bounding box center [313, 105] width 70 height 155
click at [342, 54] on div at bounding box center [313, 105] width 70 height 155
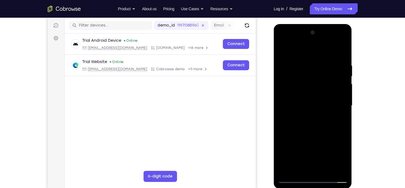
drag, startPoint x: 310, startPoint y: 80, endPoint x: 306, endPoint y: 131, distance: 51.2
click at [306, 131] on div at bounding box center [313, 105] width 70 height 155
click at [306, 65] on div at bounding box center [313, 105] width 70 height 155
click at [341, 50] on div at bounding box center [313, 105] width 70 height 155
